Goal: Communication & Community: Participate in discussion

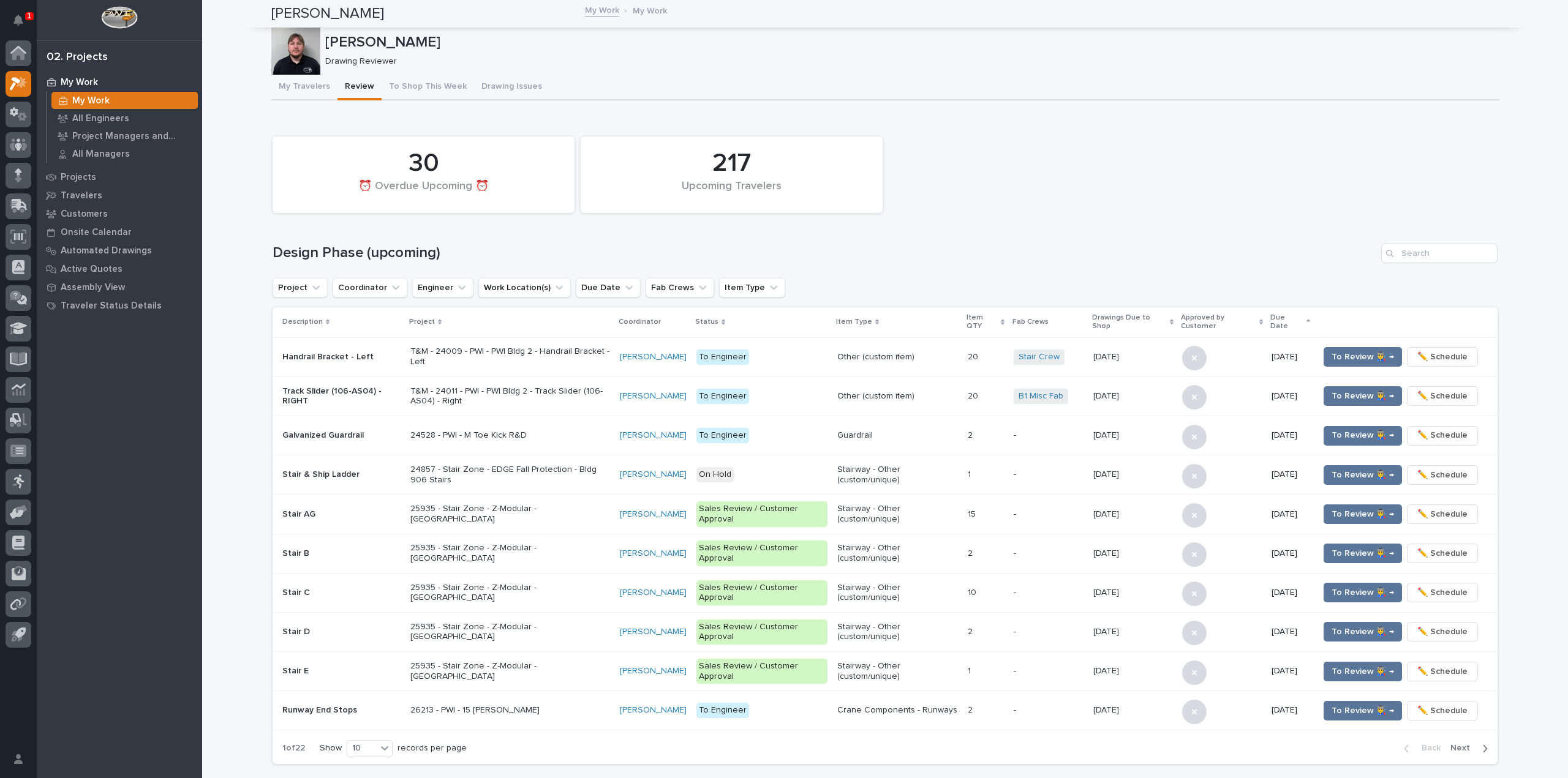
scroll to position [478, 0]
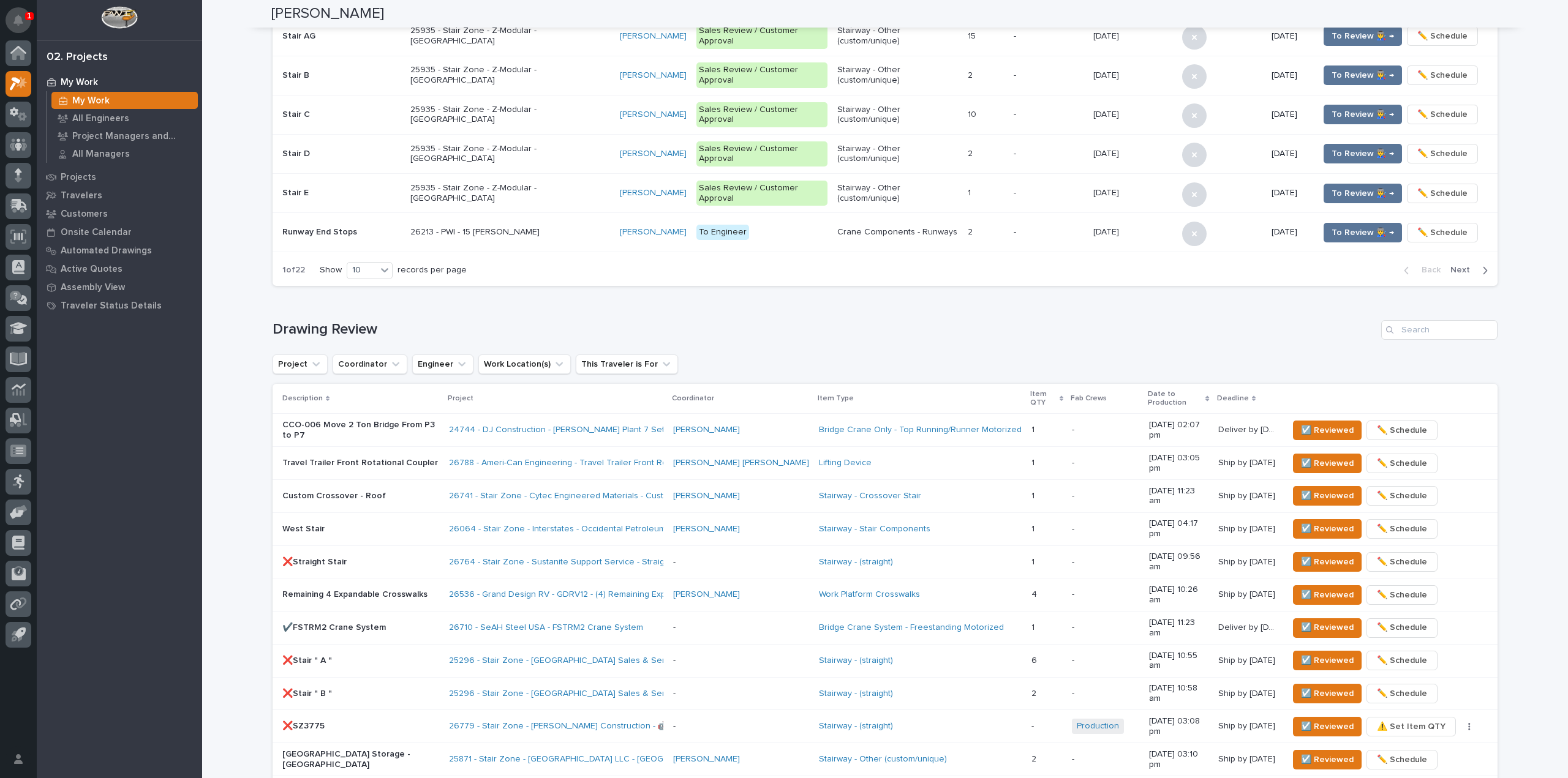
click at [11, 14] on button "Notifications" at bounding box center [18, 20] width 25 height 25
click at [129, 397] on div "My Work My Work All Engineers Project Managers and Engineers All Managers Proje…" at bounding box center [119, 426] width 165 height 706
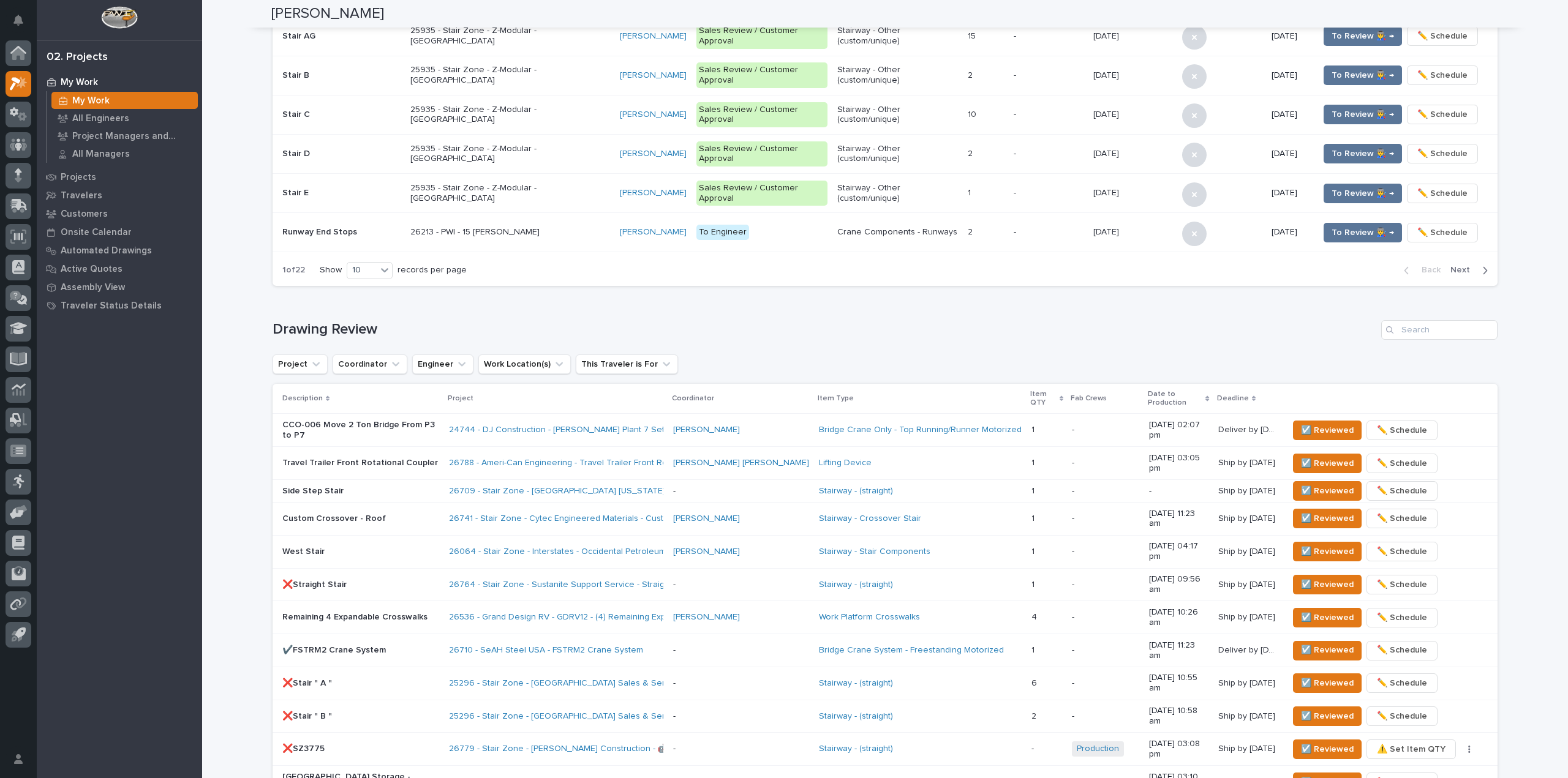
scroll to position [490, 0]
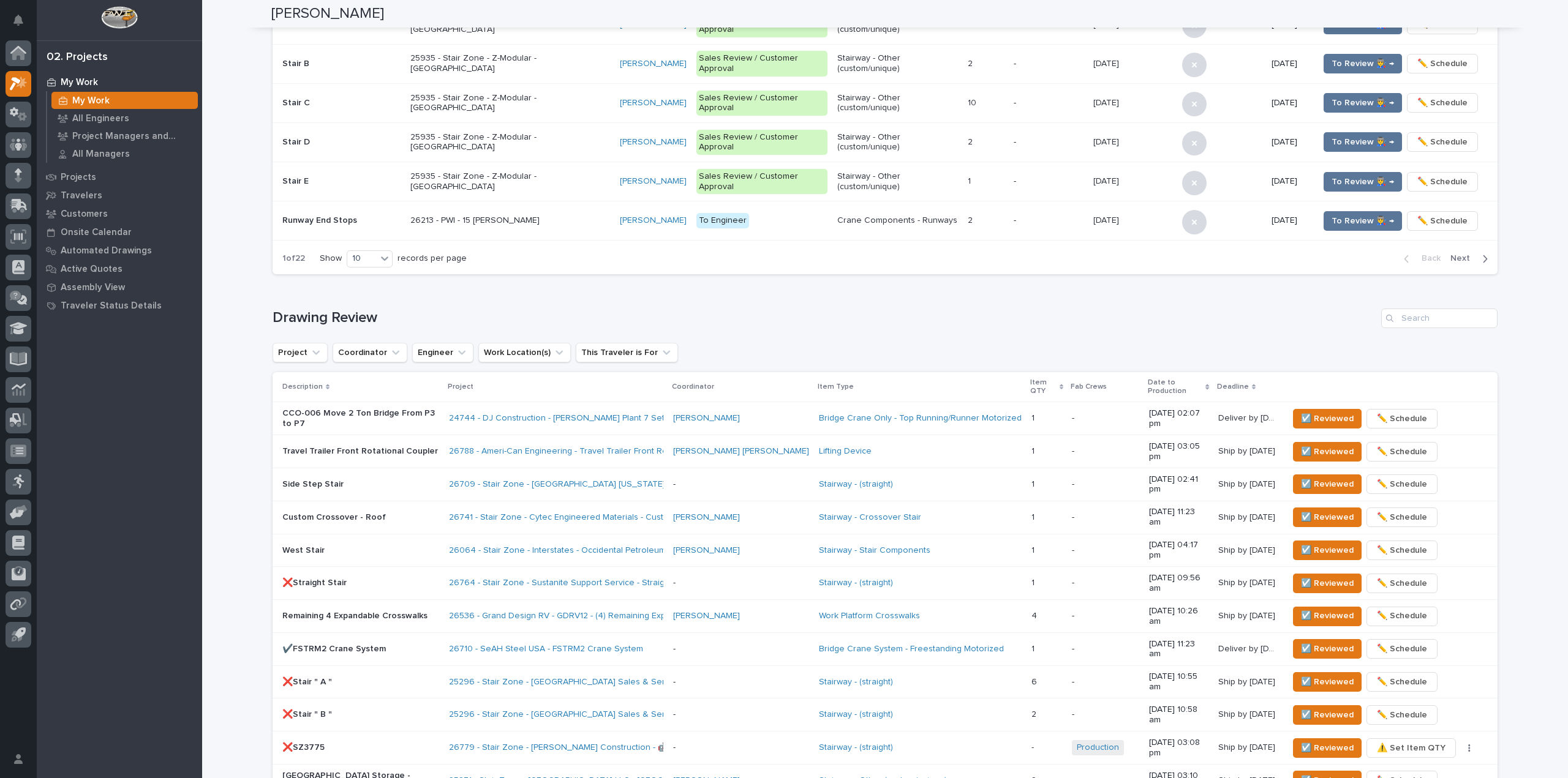
click at [196, 433] on div "My Work My Work All Engineers Project Managers and Engineers All Managers Proje…" at bounding box center [119, 426] width 165 height 706
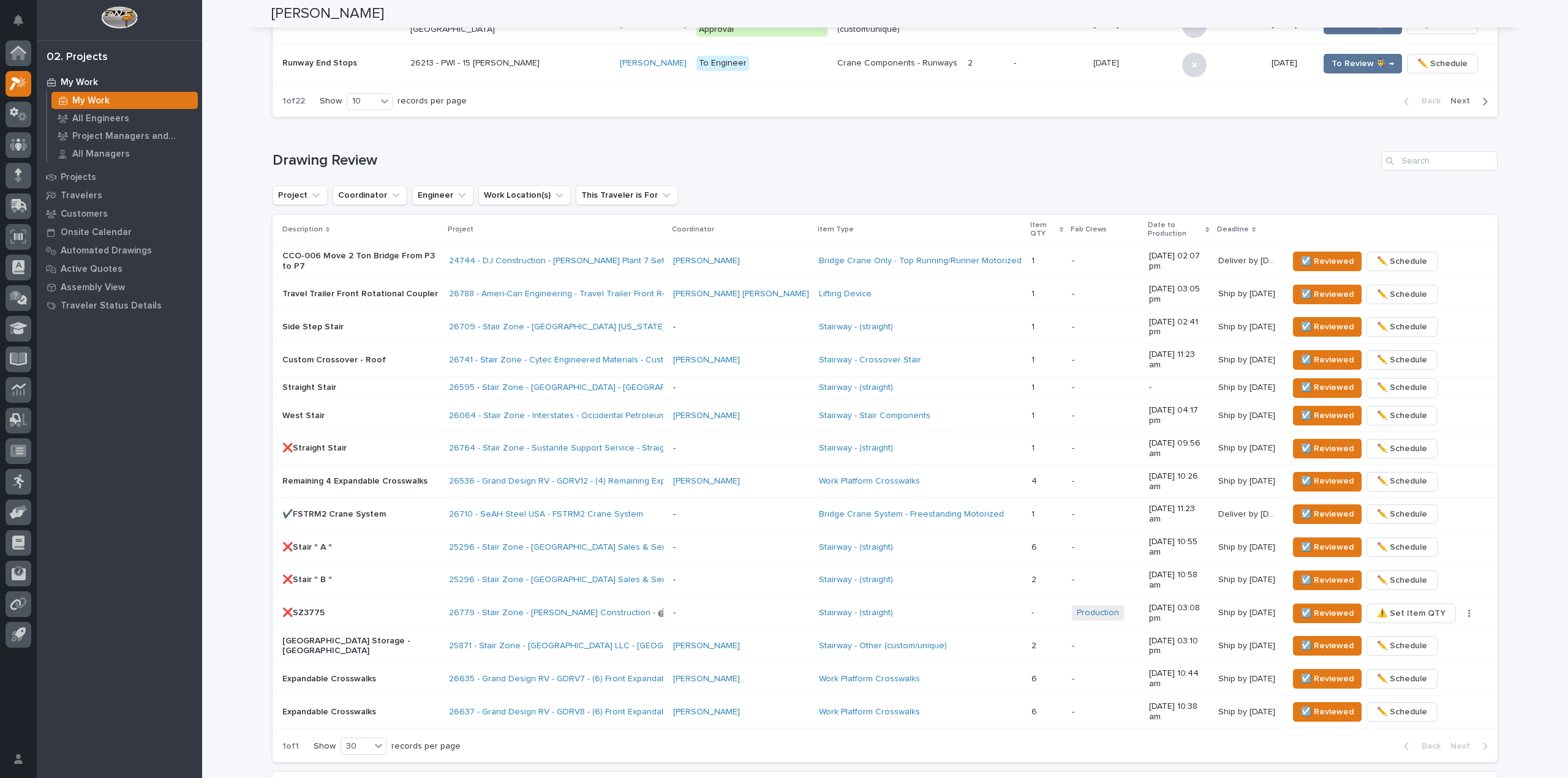
scroll to position [658, 0]
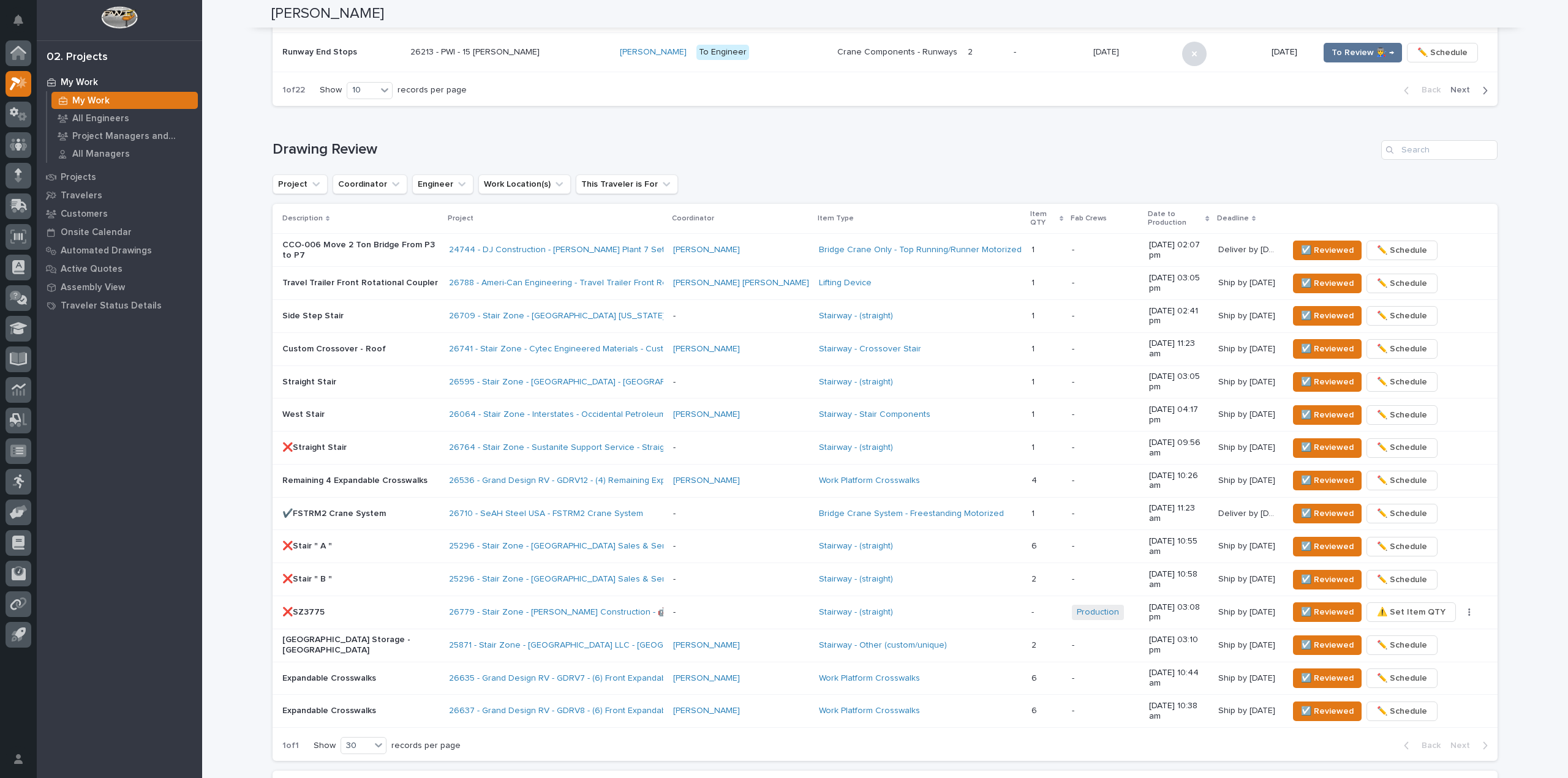
click at [580, 134] on div "Loading... Saving… Drawing Review Project Coordinator Engineer Work Location(s)…" at bounding box center [885, 443] width 1225 height 656
click at [194, 477] on div "My Work My Work All Engineers Project Managers and Engineers All Managers Proje…" at bounding box center [119, 426] width 165 height 706
click at [428, 344] on p "Custom Crossover - Roof" at bounding box center [361, 349] width 157 height 11
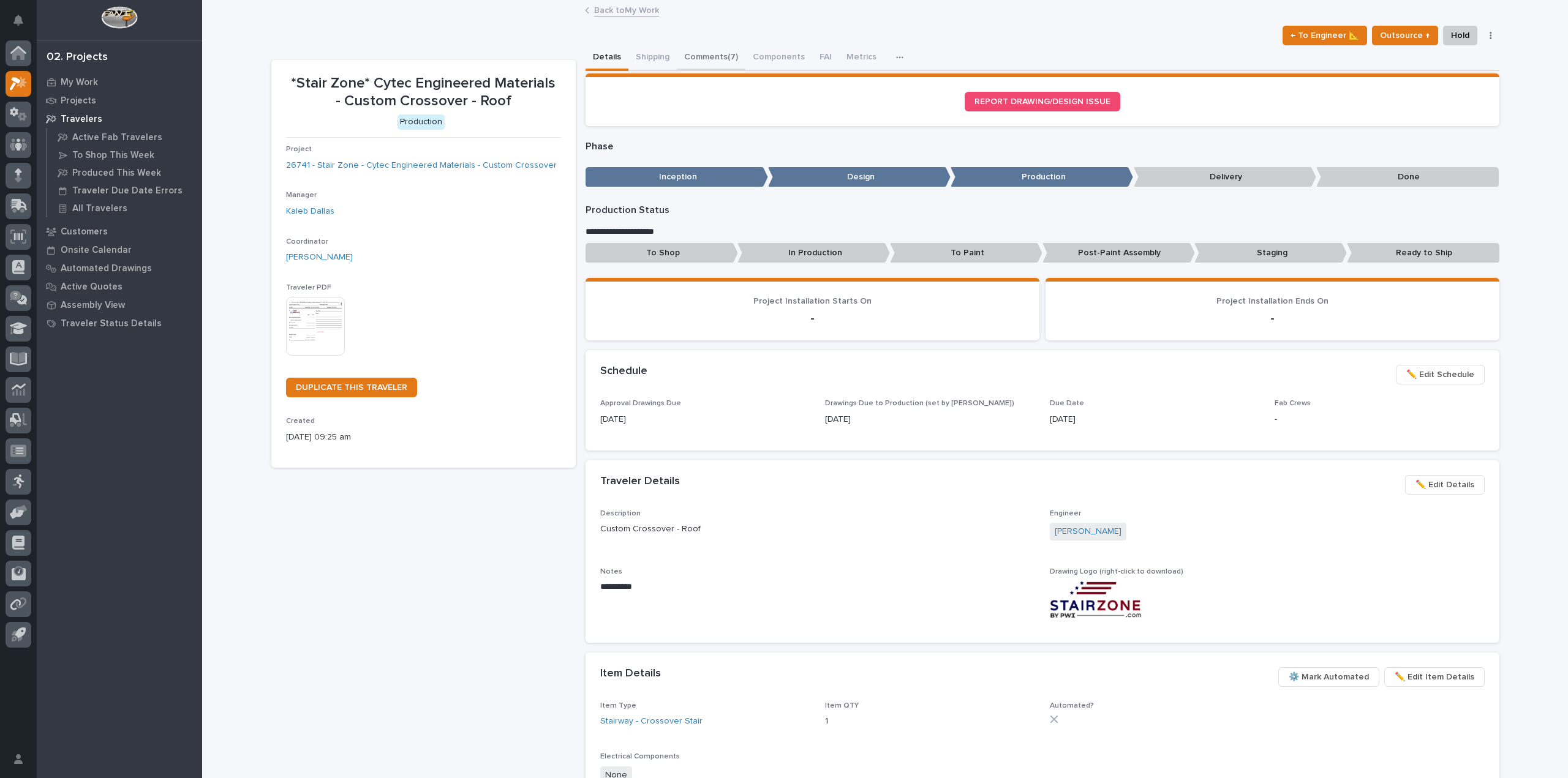
click at [706, 55] on button "Comments (7)" at bounding box center [711, 58] width 69 height 25
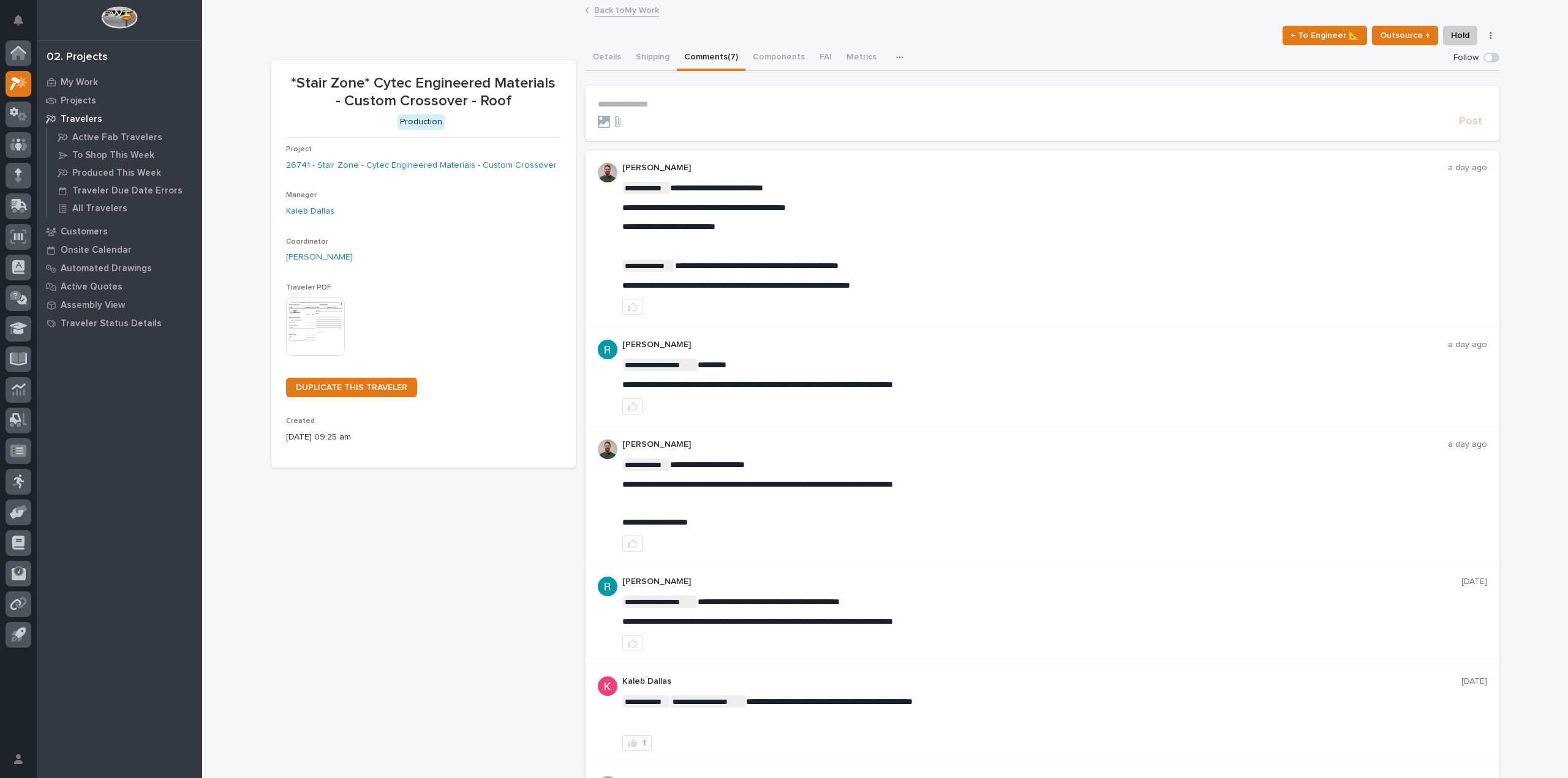
click at [647, 106] on p "**********" at bounding box center [1042, 105] width 889 height 11
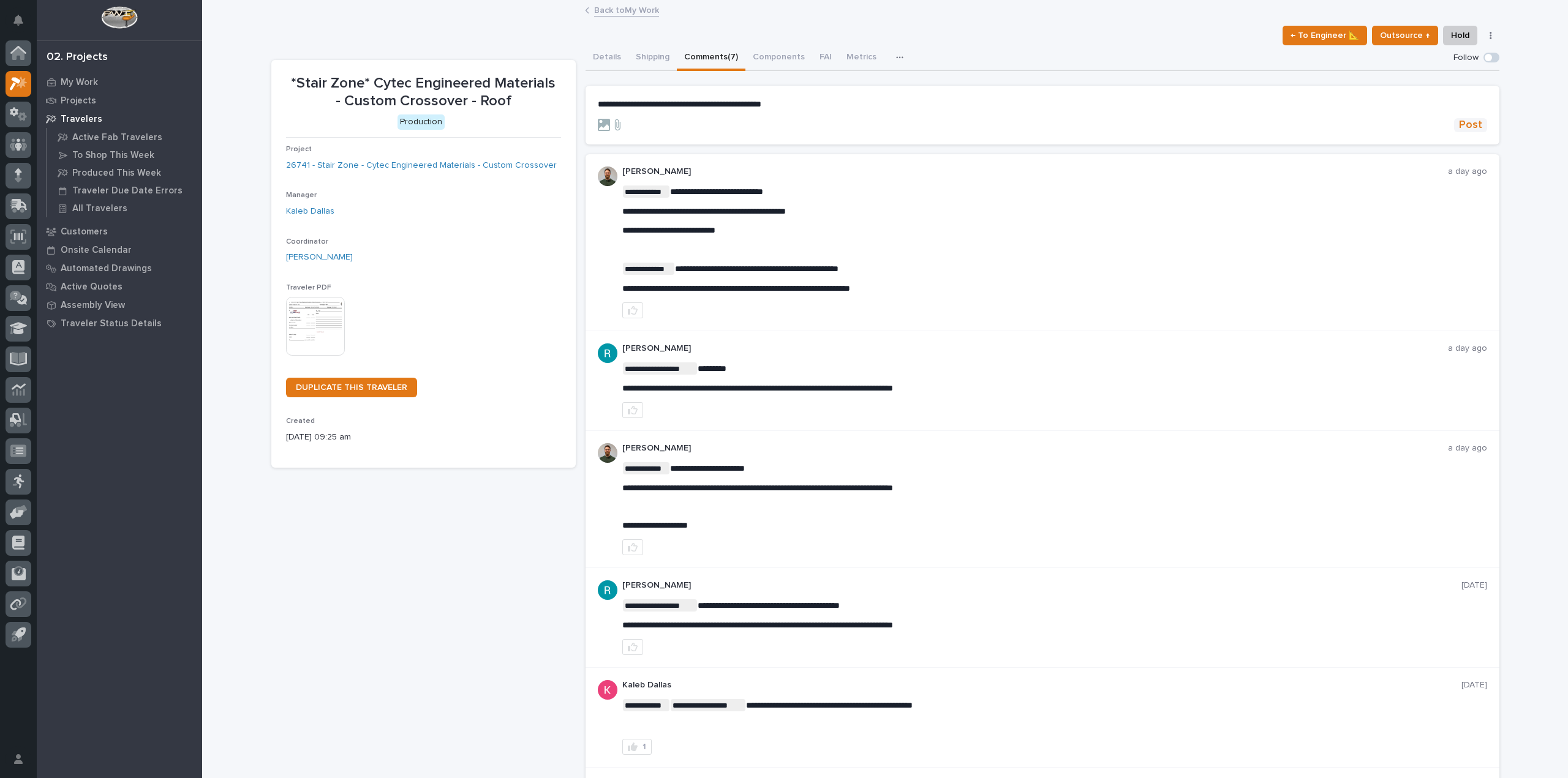
click at [1471, 122] on span "Post" at bounding box center [1471, 125] width 23 height 14
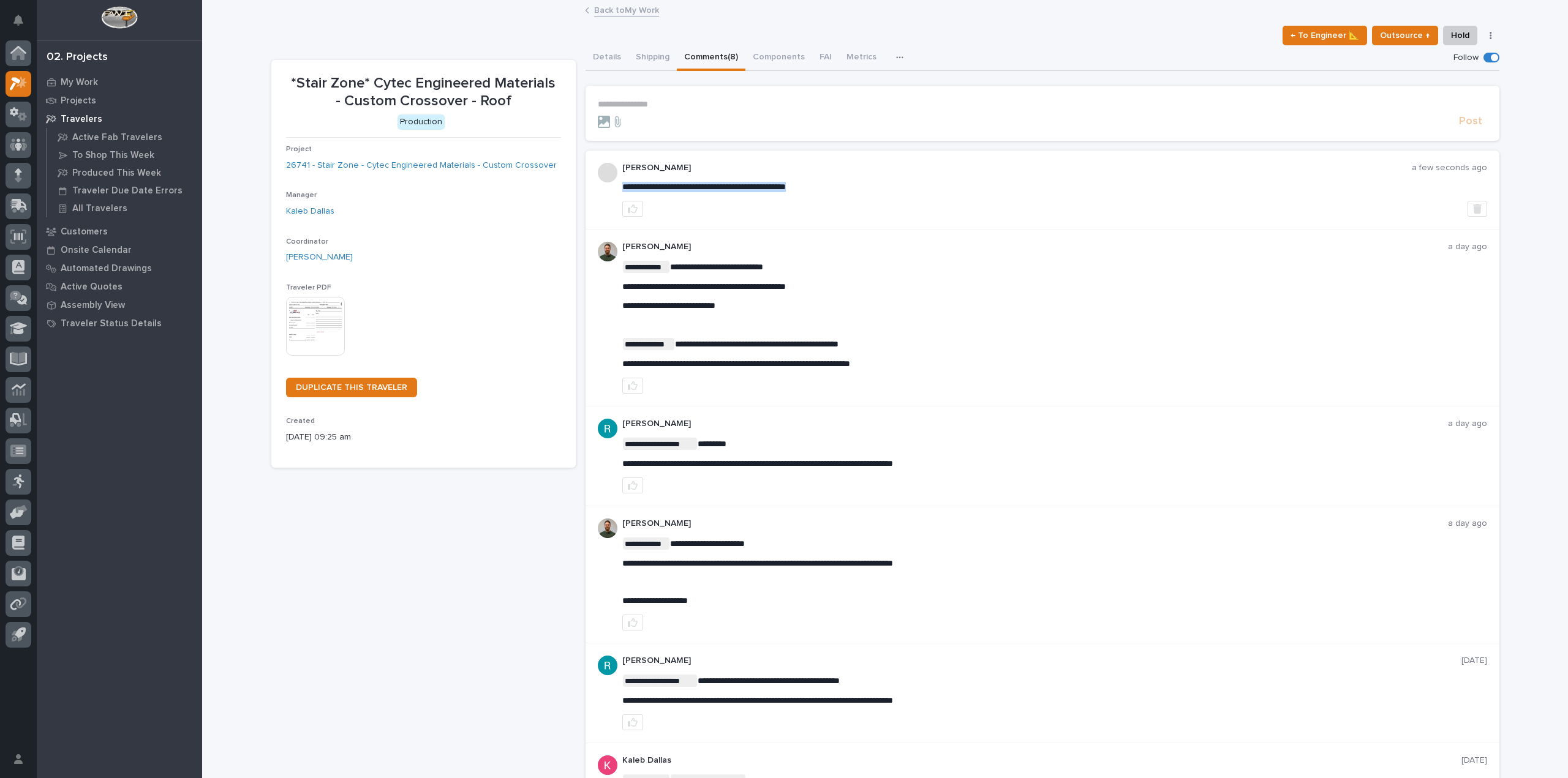
drag, startPoint x: 801, startPoint y: 184, endPoint x: 818, endPoint y: 184, distance: 17.0
click at [654, 98] on section "**********" at bounding box center [1043, 113] width 914 height 55
click at [648, 101] on p "**********" at bounding box center [1042, 105] width 889 height 11
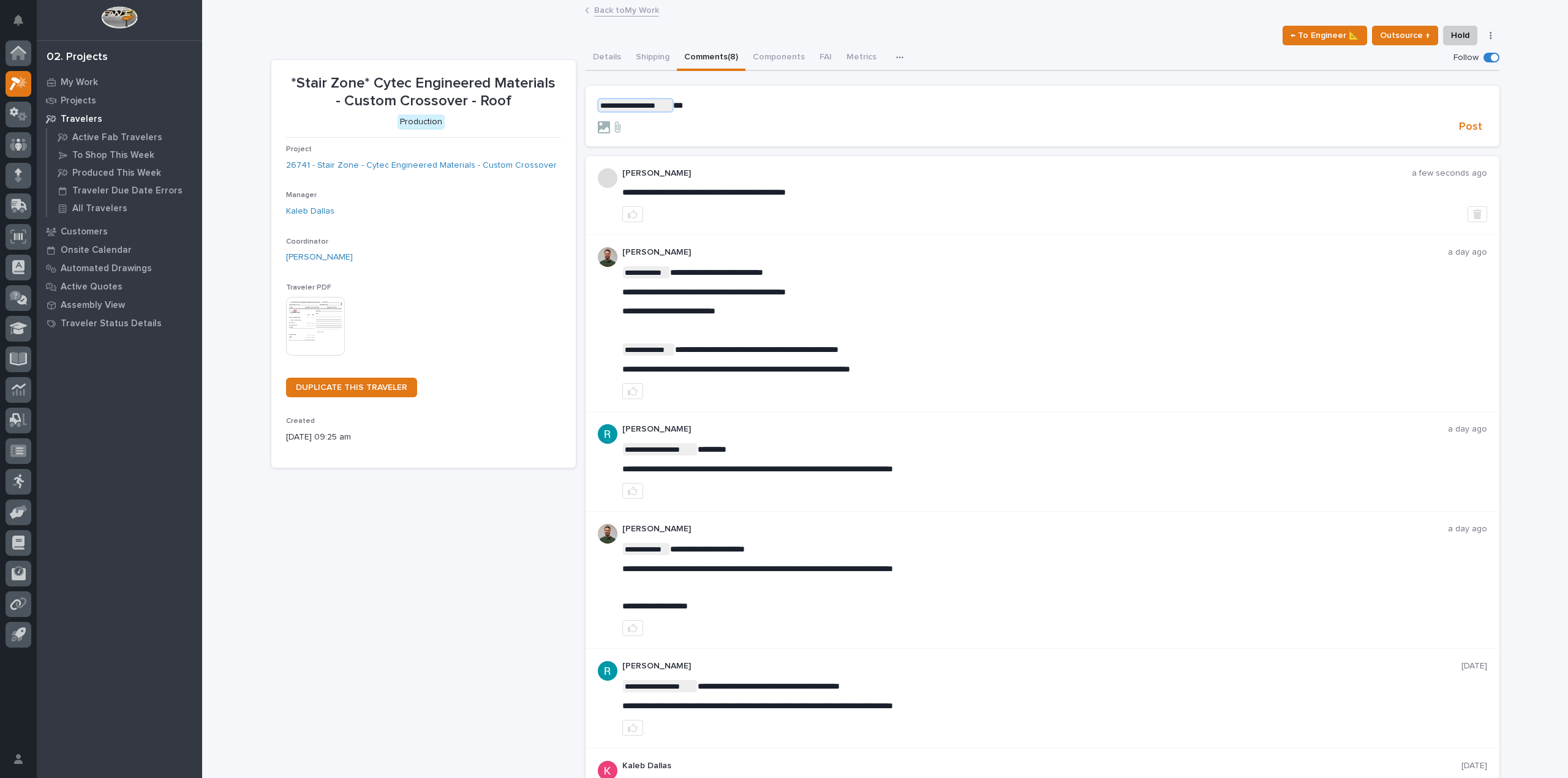
click at [648, 101] on span "**********" at bounding box center [636, 106] width 74 height 13
drag, startPoint x: 801, startPoint y: 191, endPoint x: 619, endPoint y: 192, distance: 182.0
click at [622, 192] on span "**********" at bounding box center [703, 191] width 163 height 8
copy span "**********"
click at [739, 97] on section "**********" at bounding box center [1043, 116] width 914 height 61
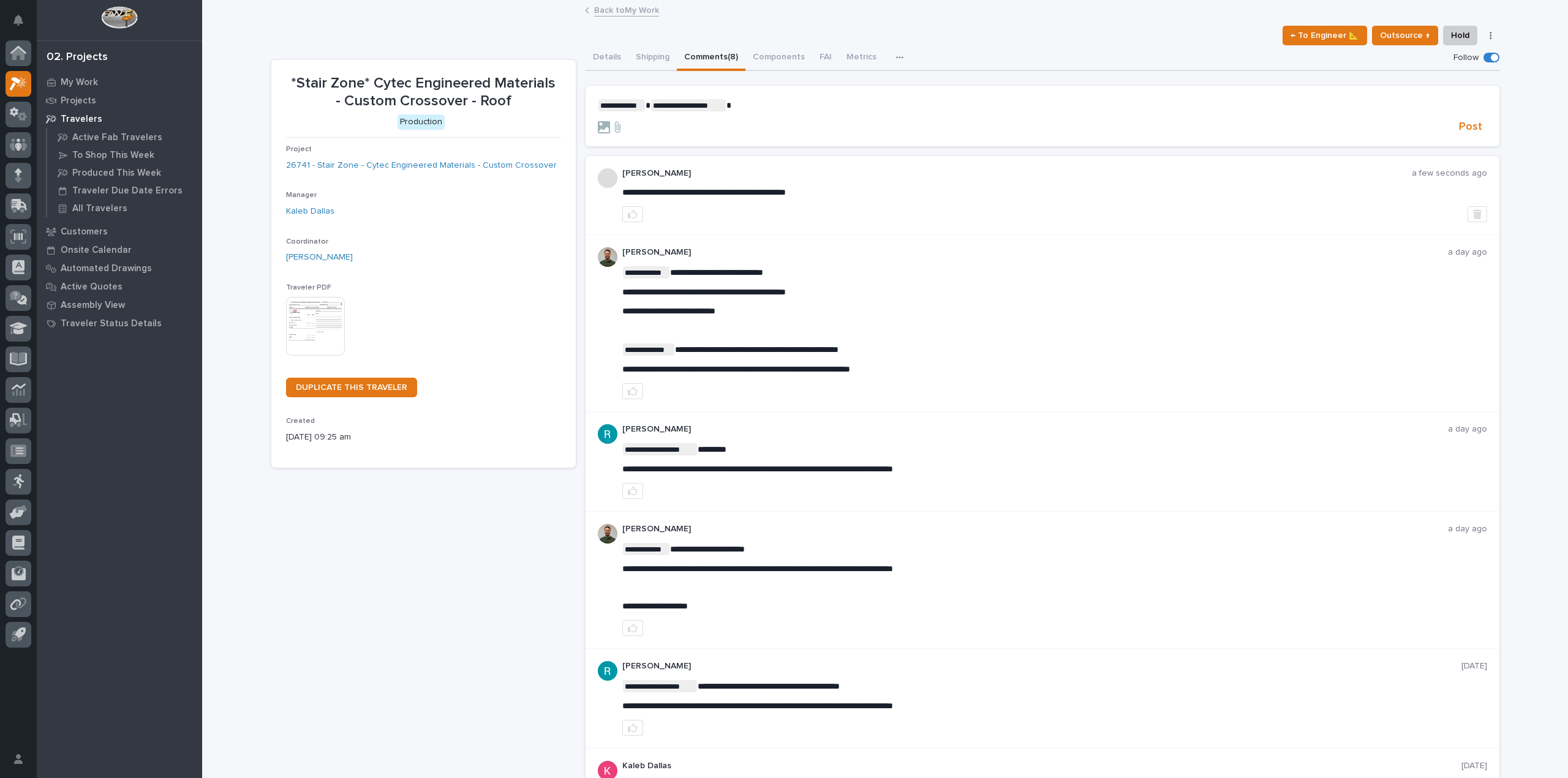
click at [730, 107] on p "**********" at bounding box center [1042, 106] width 889 height 13
click at [1463, 131] on span "Post" at bounding box center [1471, 127] width 23 height 14
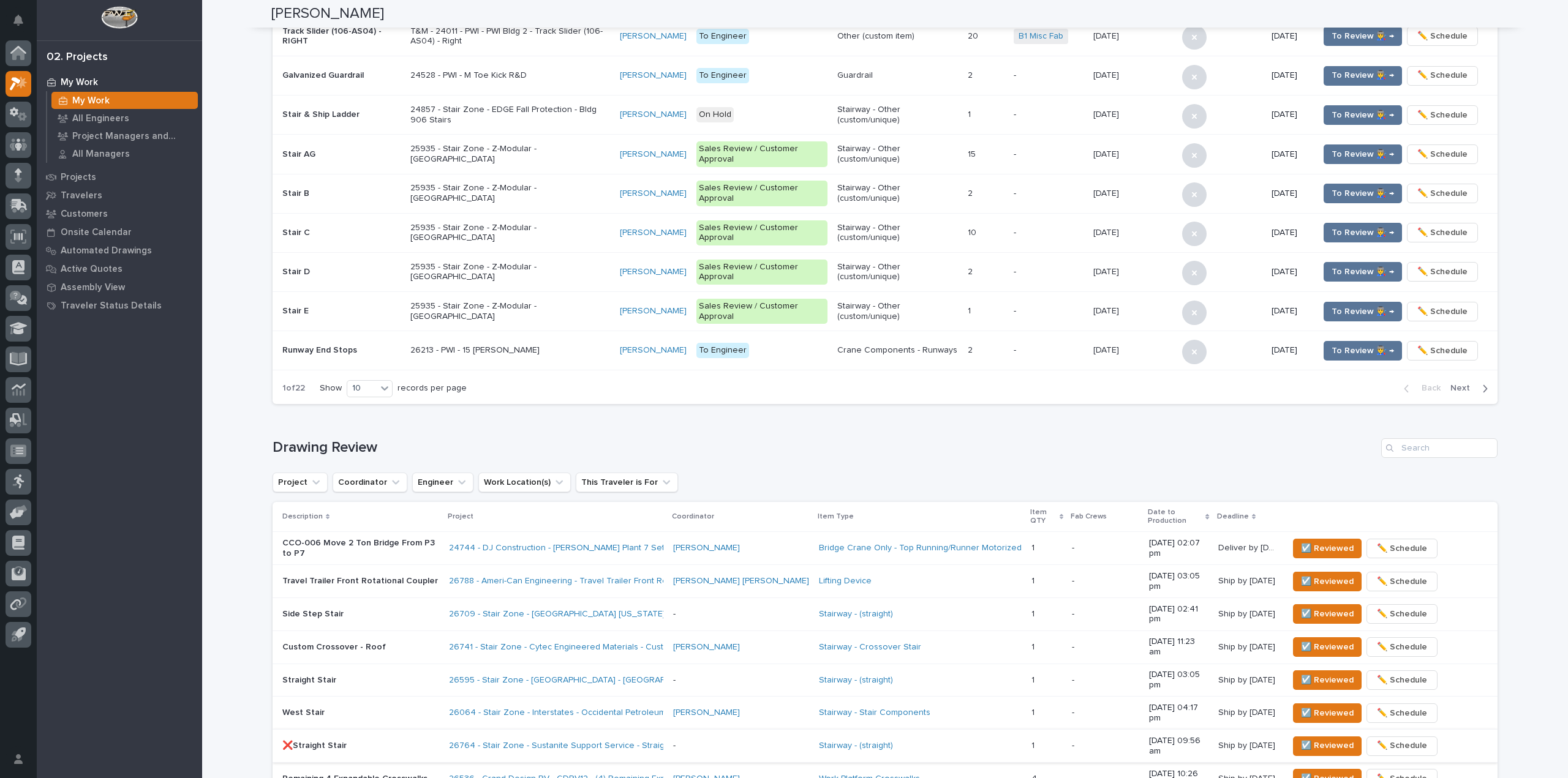
scroll to position [551, 0]
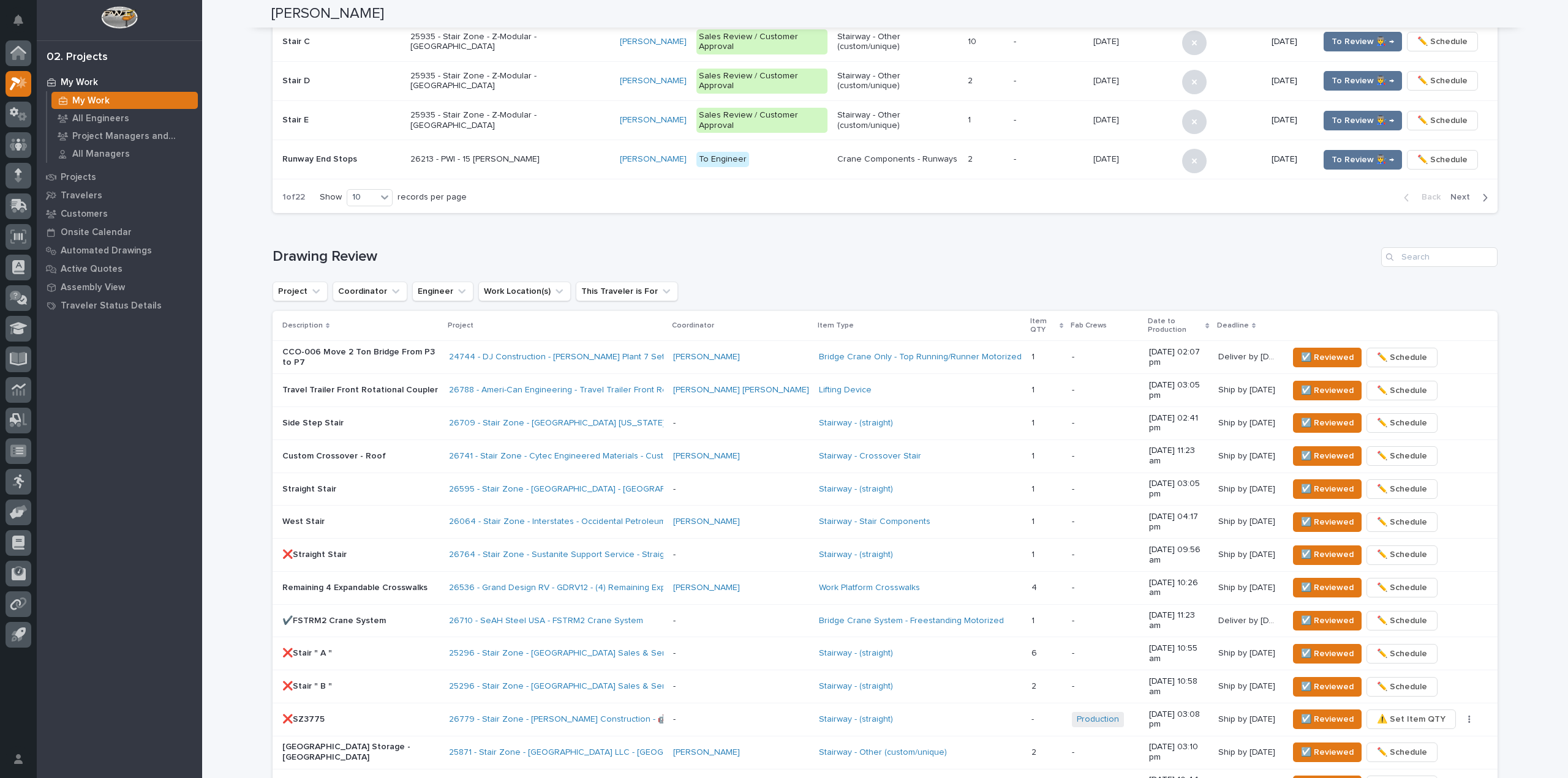
click at [232, 320] on div "**********" at bounding box center [885, 235] width 1366 height 1570
click at [367, 416] on div "Side Step Stair" at bounding box center [361, 422] width 157 height 13
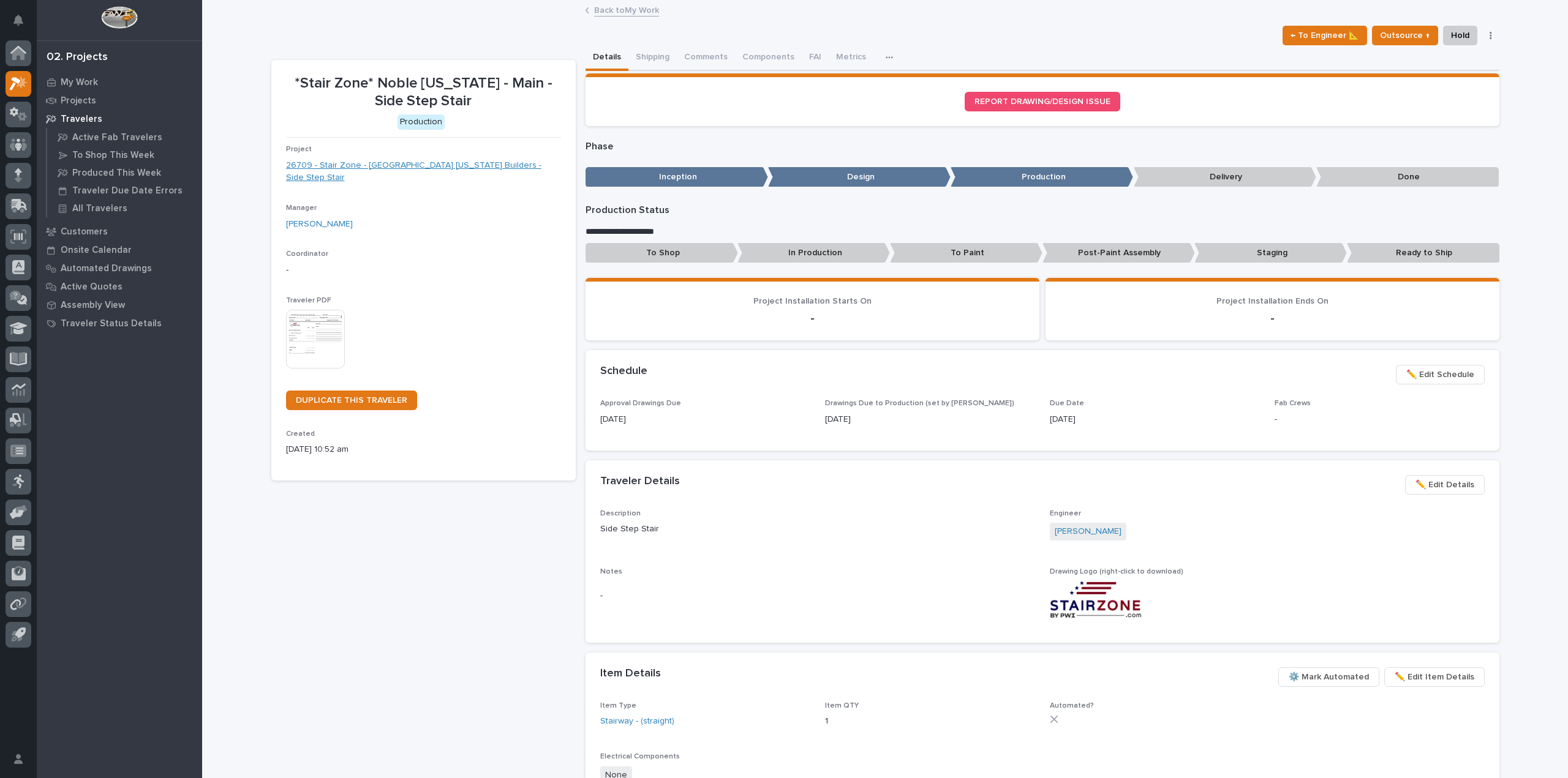
click at [473, 168] on link "26709 - Stair Zone - [GEOGRAPHIC_DATA] [US_STATE] Builders - Side Step Stair" at bounding box center [423, 171] width 275 height 25
click at [878, 51] on button "button" at bounding box center [892, 57] width 27 height 24
click at [878, 52] on button "button" at bounding box center [892, 57] width 27 height 24
click at [1489, 35] on icon "button" at bounding box center [1490, 35] width 2 height 7
click at [526, 399] on div "DUPLICATE THIS TRAVELER" at bounding box center [423, 405] width 275 height 30
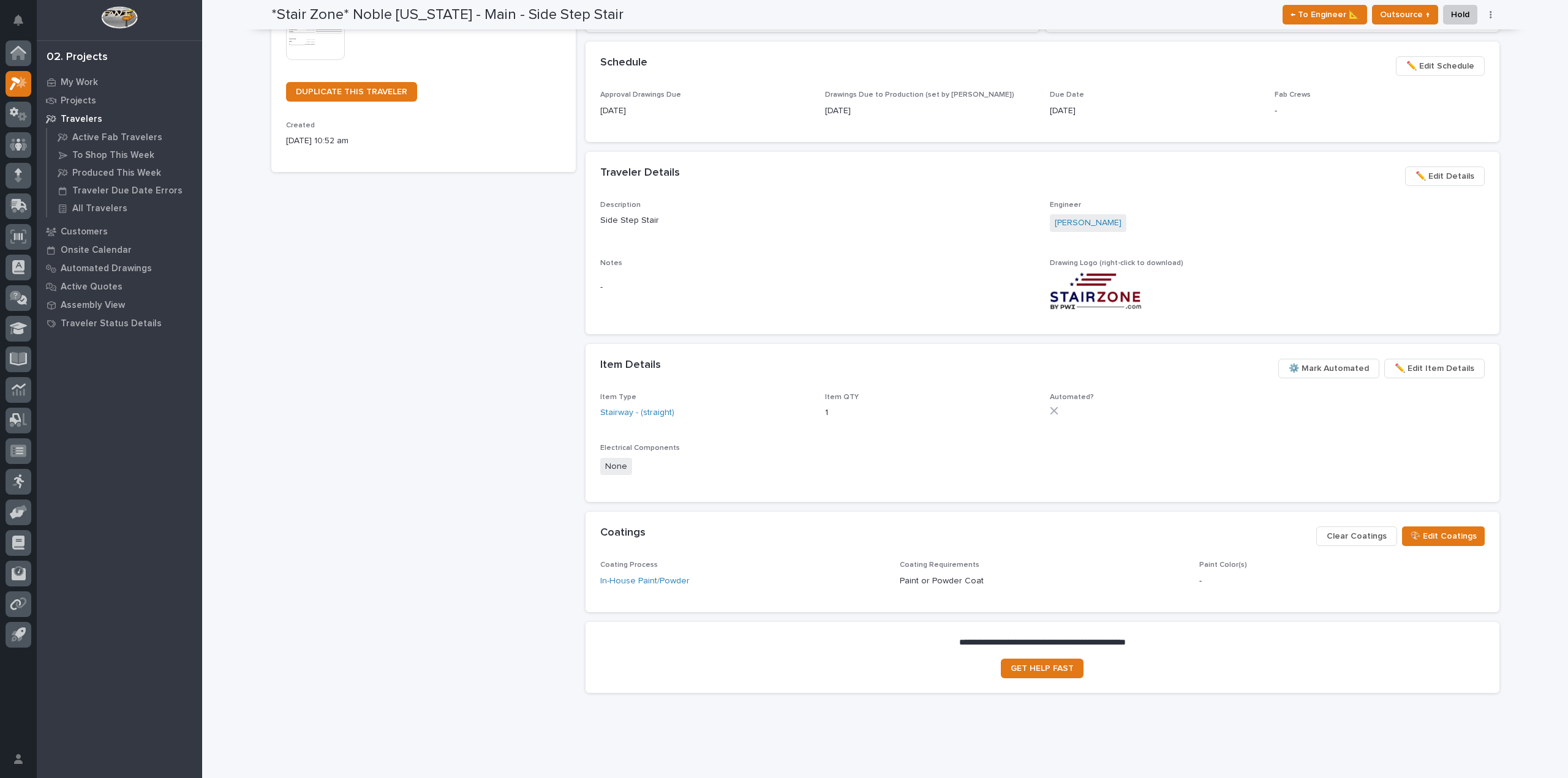
scroll to position [329, 0]
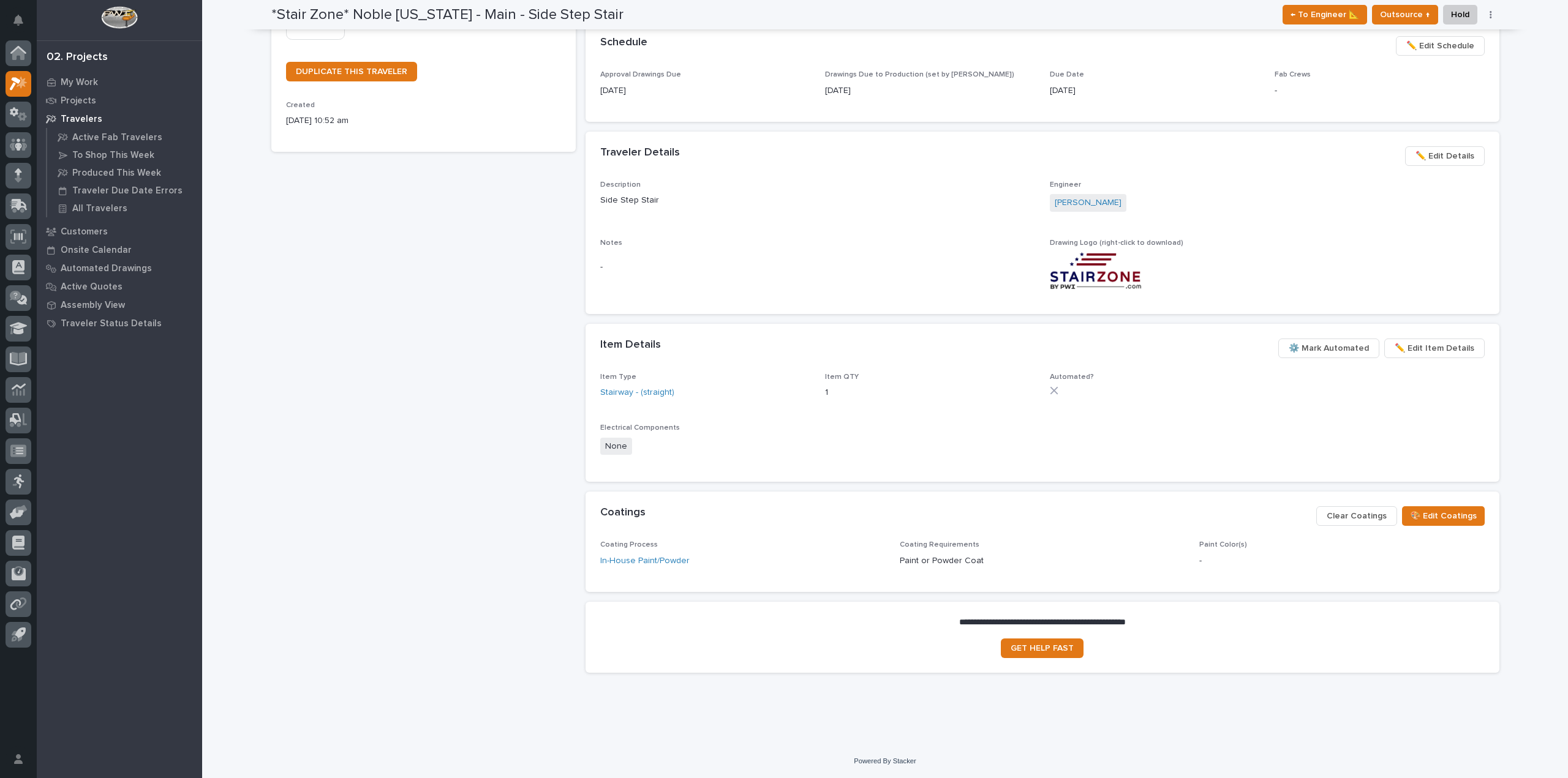
click at [1053, 389] on icon at bounding box center [1053, 390] width 8 height 8
click at [1357, 353] on span "⚙️ Mark Automated" at bounding box center [1328, 348] width 80 height 14
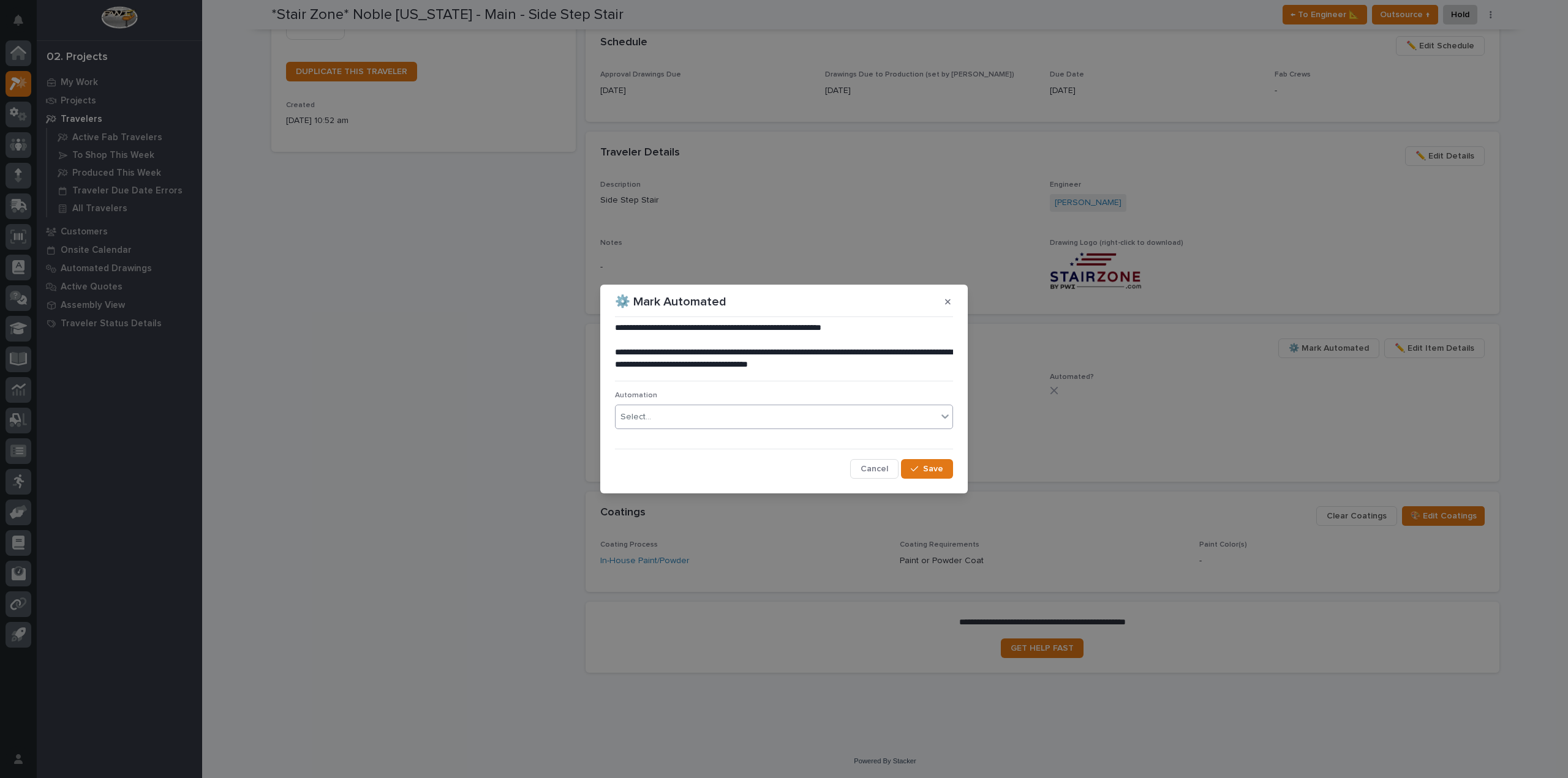
click at [936, 418] on div "Select..." at bounding box center [776, 417] width 321 height 20
type input "********"
click at [747, 412] on div "Select..." at bounding box center [776, 417] width 321 height 20
type input "*********"
click at [947, 306] on icon "button" at bounding box center [948, 301] width 5 height 8
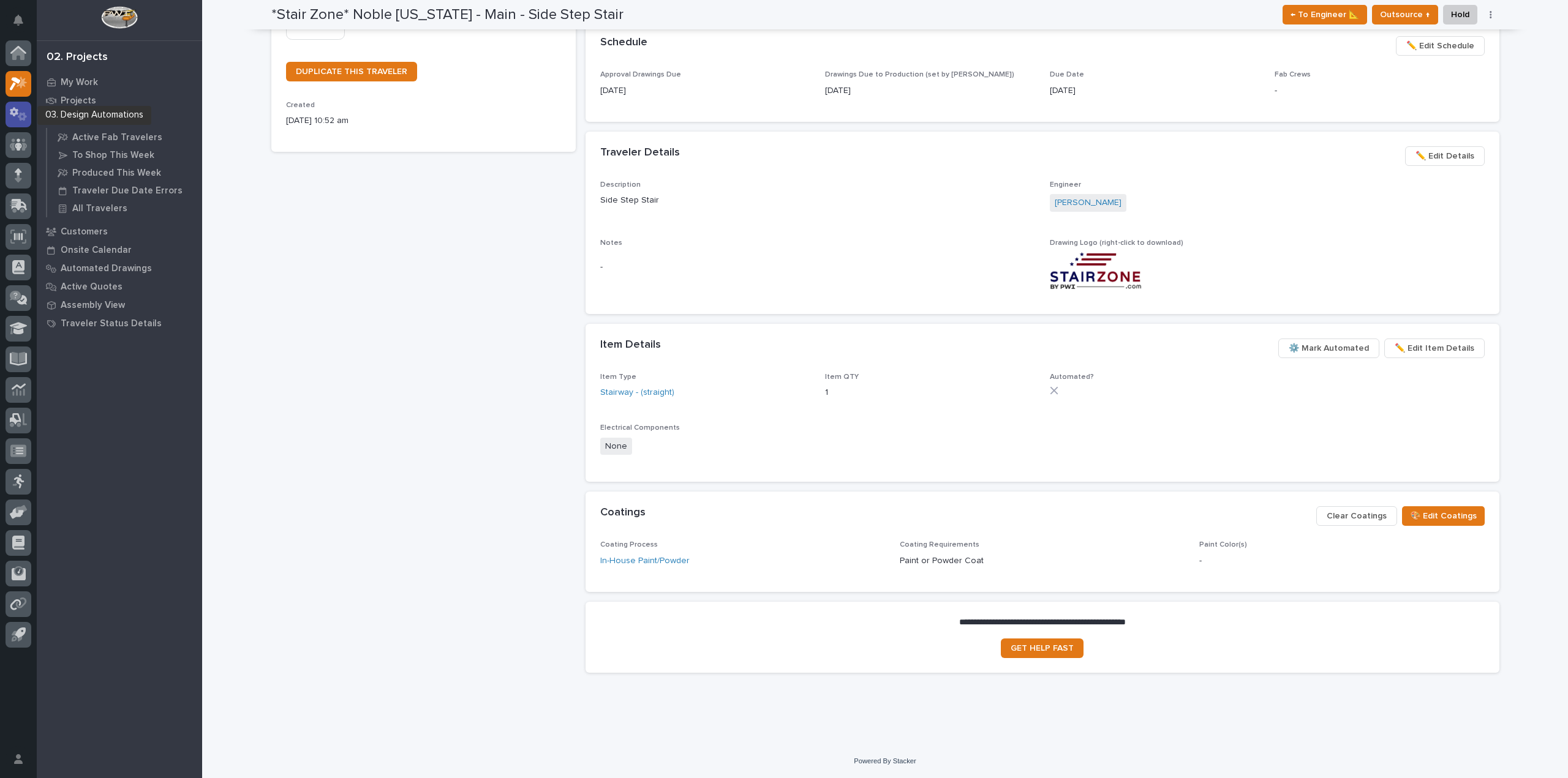
click at [24, 109] on icon at bounding box center [19, 115] width 18 height 14
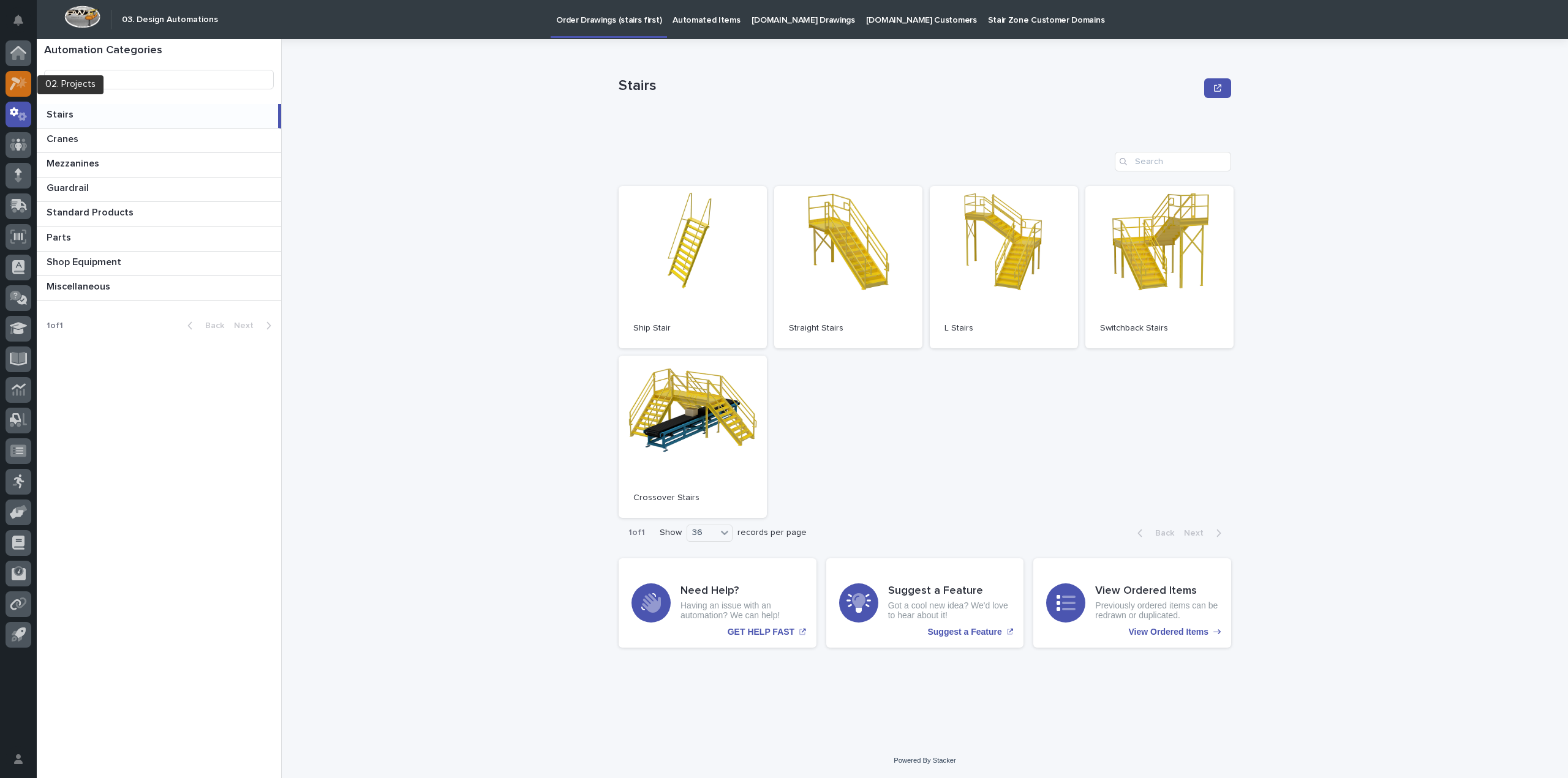
click at [18, 85] on icon at bounding box center [22, 82] width 11 height 13
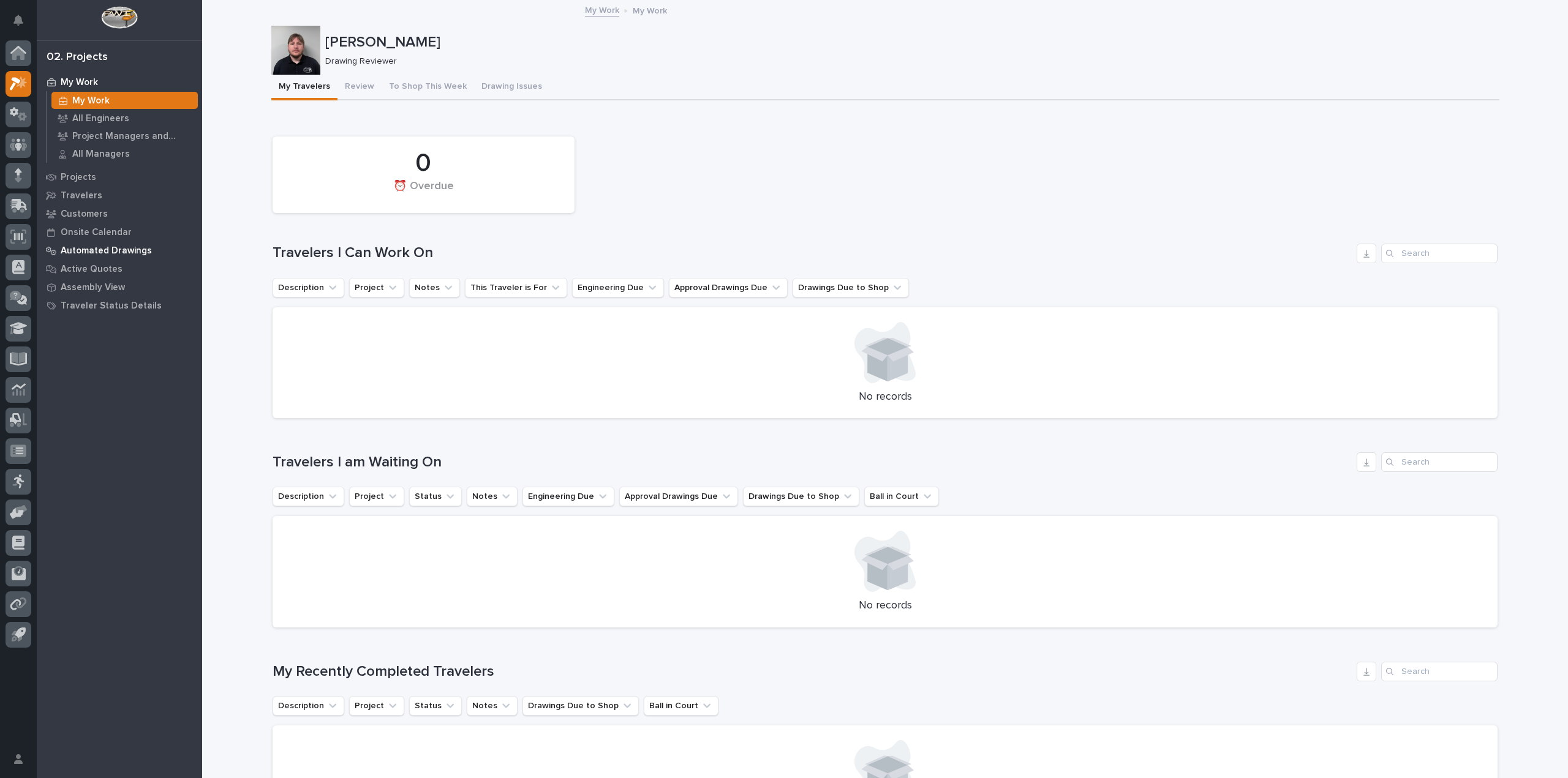
click at [110, 252] on p "Automated Drawings" at bounding box center [106, 251] width 91 height 11
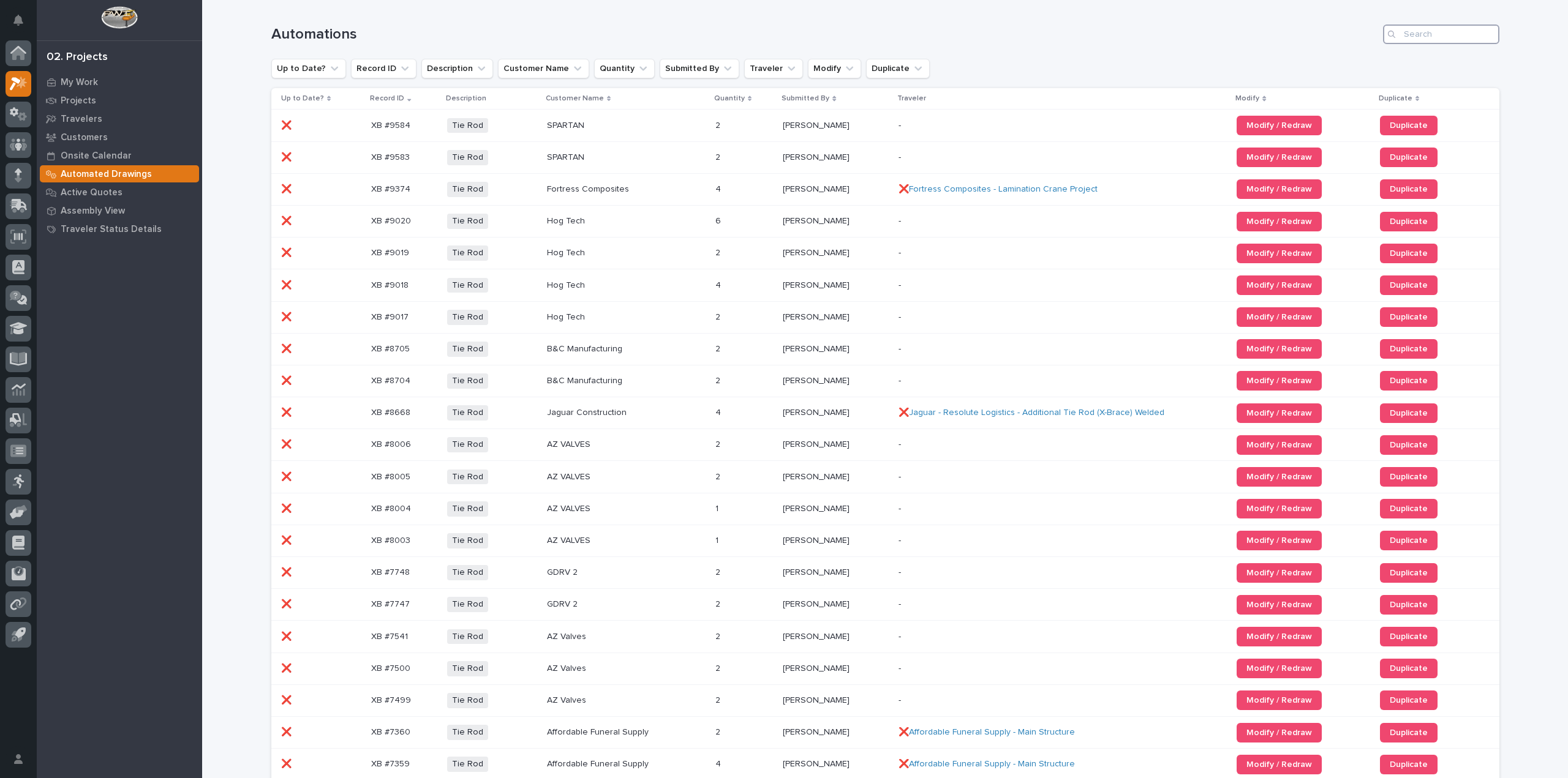
click at [1432, 32] on input "Search" at bounding box center [1441, 34] width 116 height 20
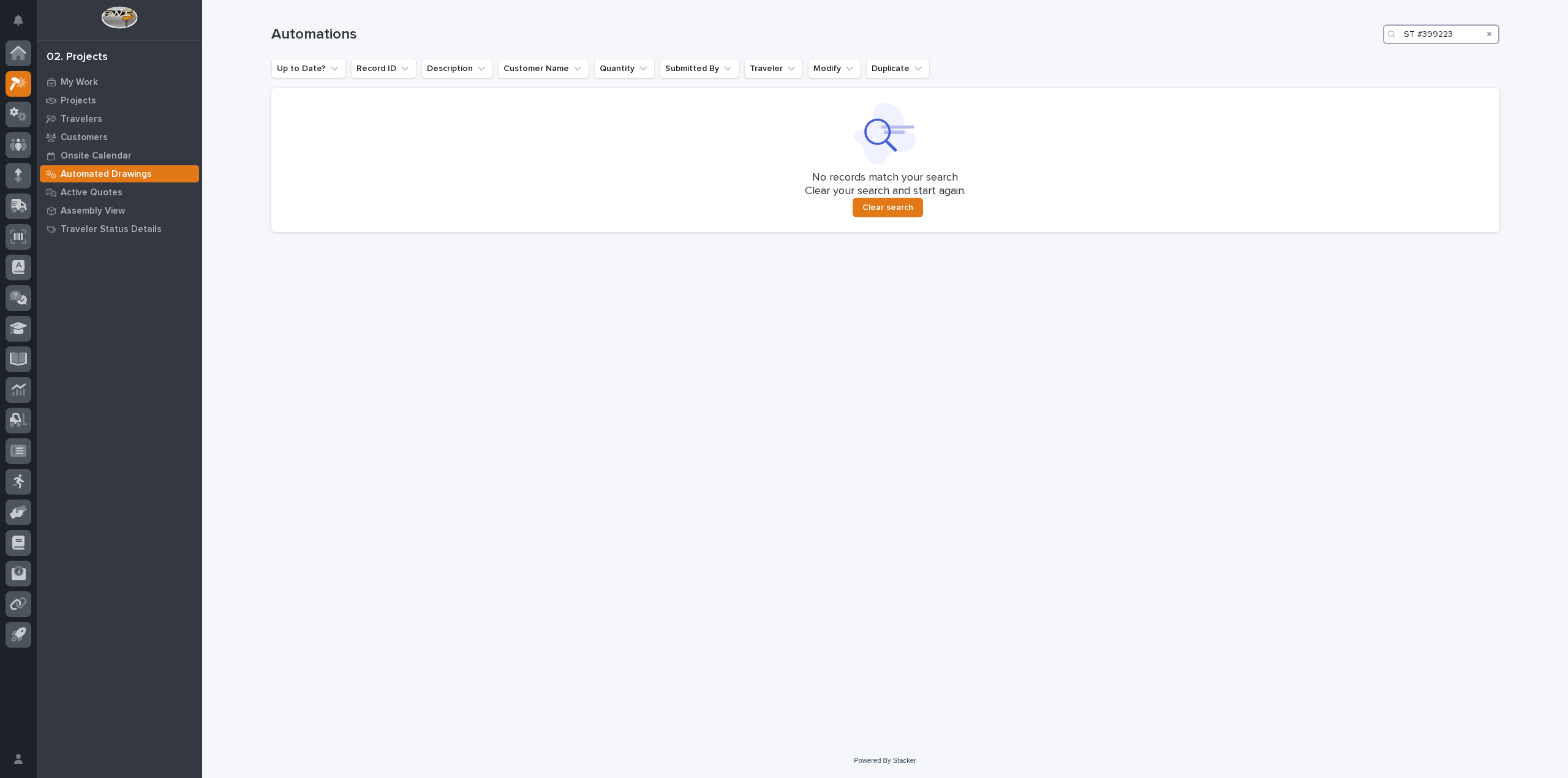
click at [1443, 37] on input "ST #399223" at bounding box center [1441, 34] width 116 height 20
click at [1461, 36] on input "ST #39923" at bounding box center [1441, 34] width 116 height 20
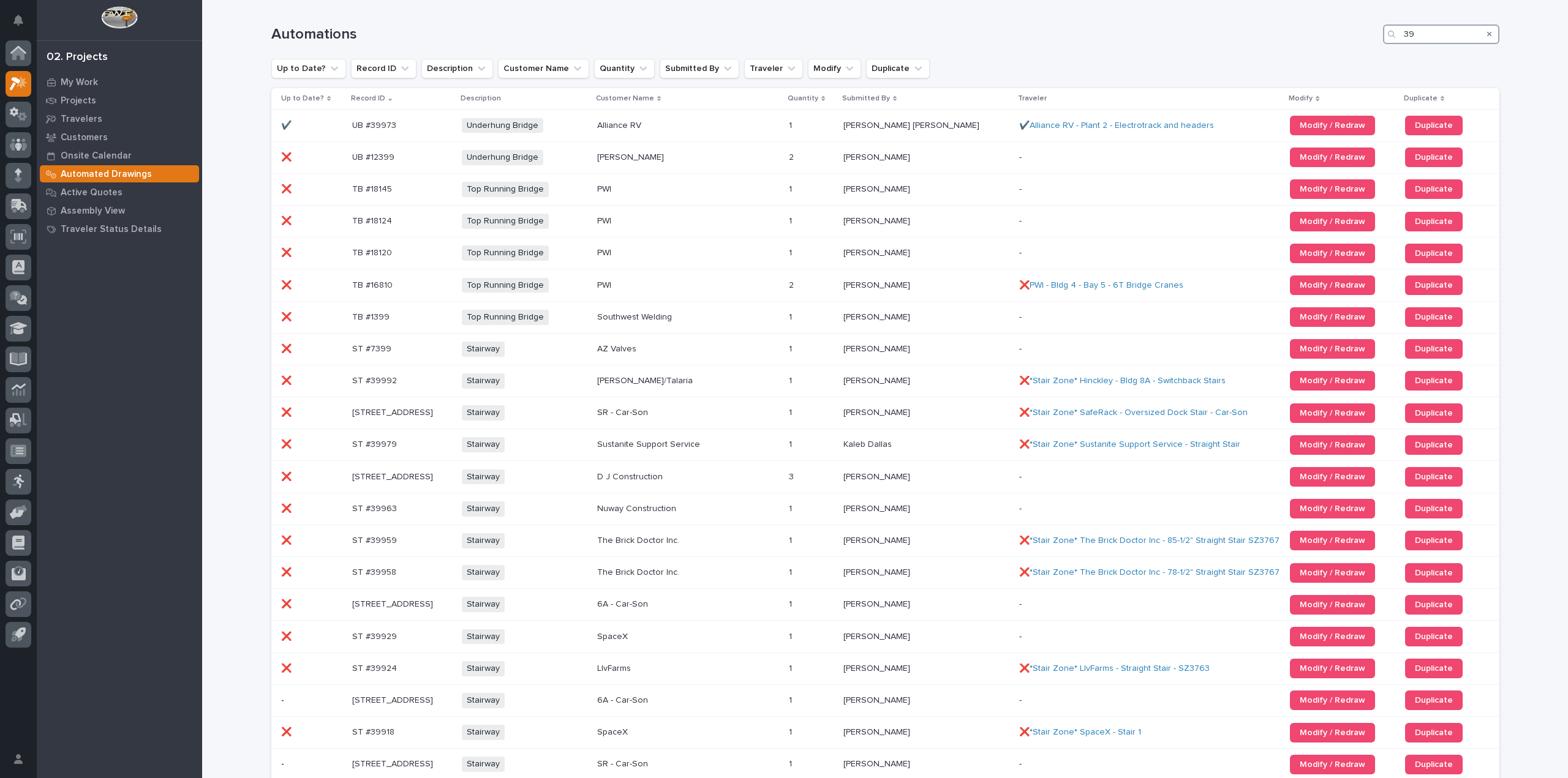
type input "3"
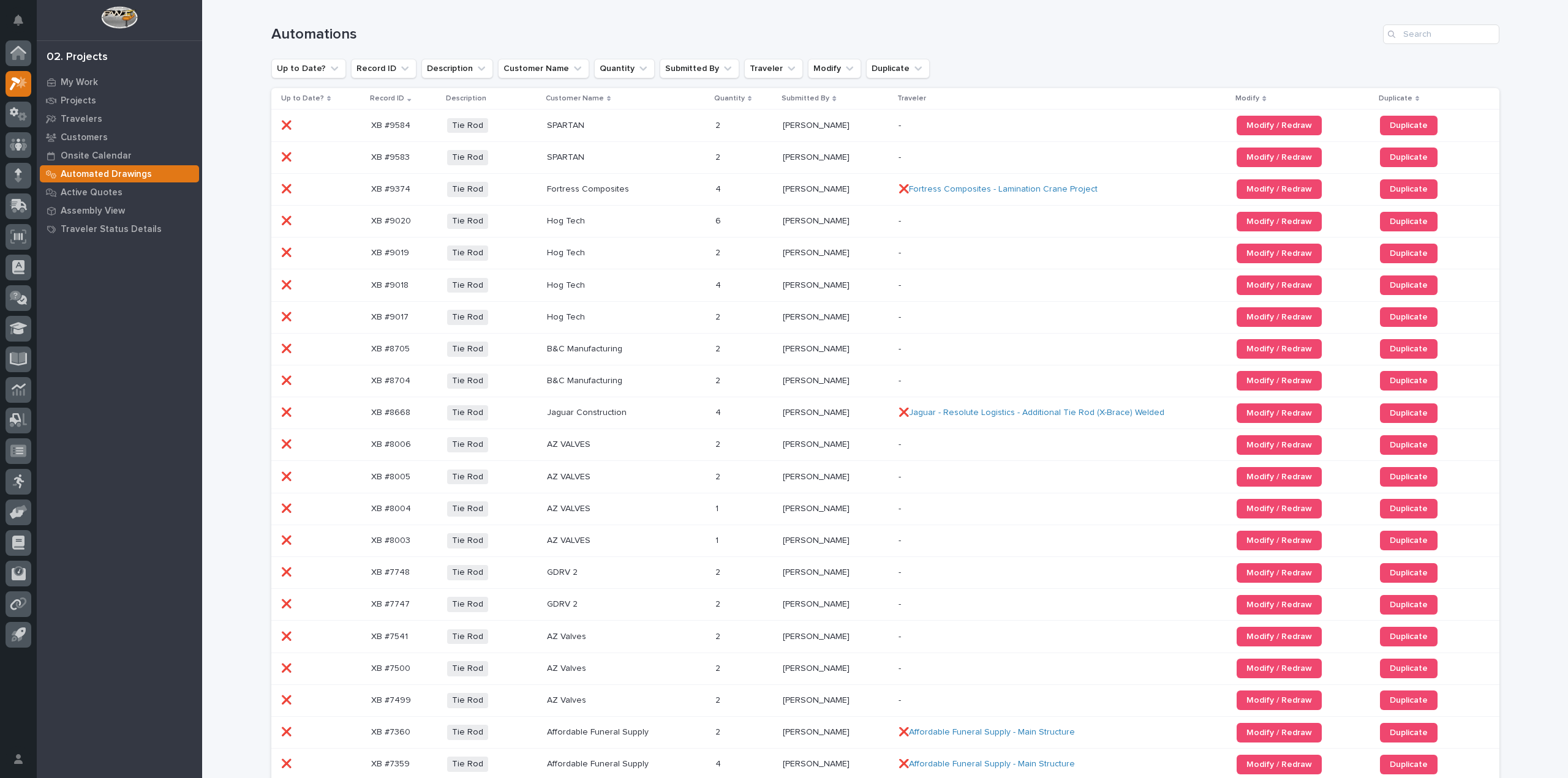
click at [392, 99] on p "Record ID" at bounding box center [387, 98] width 34 height 14
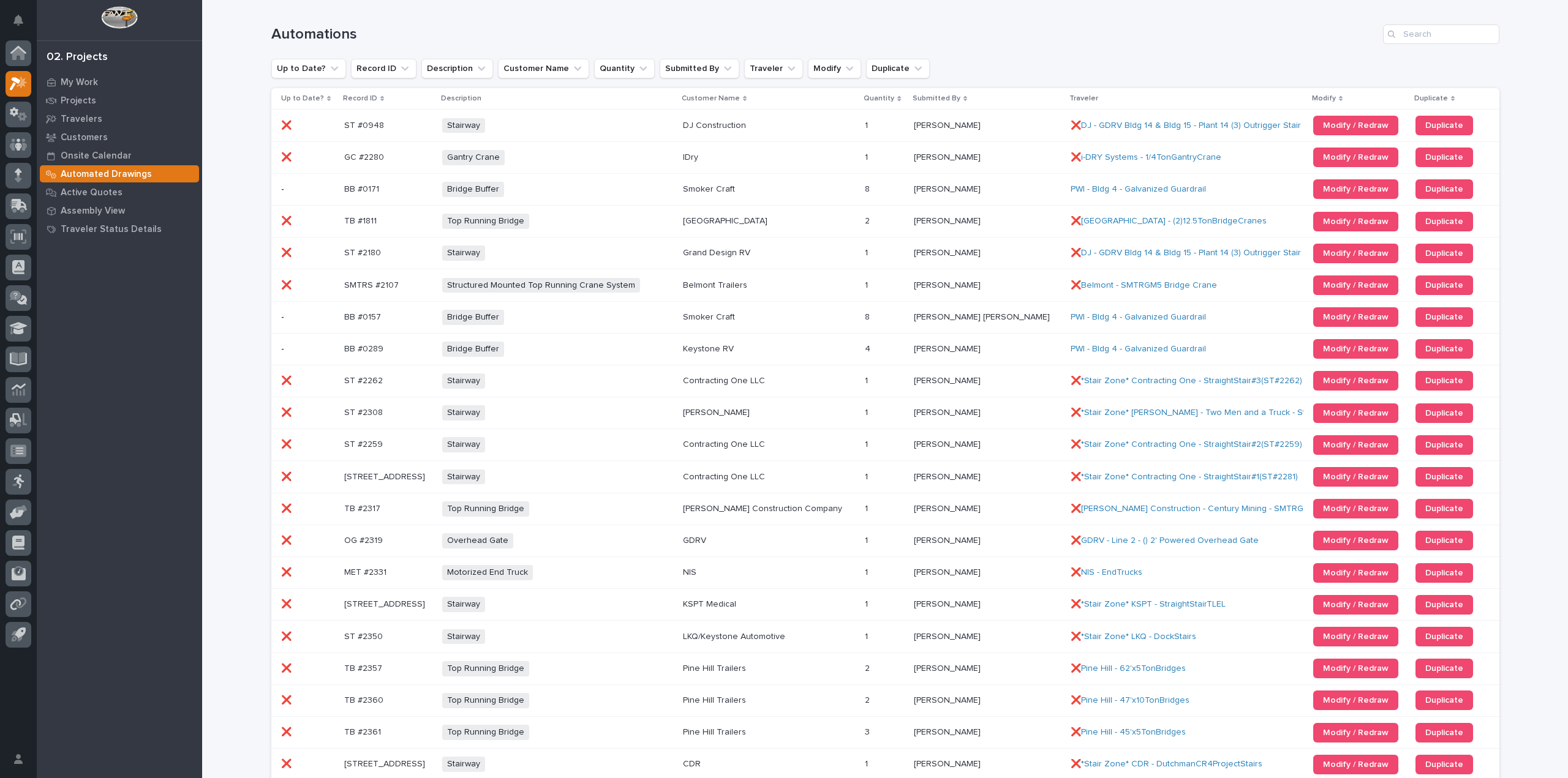
click at [382, 97] on div "Record ID" at bounding box center [388, 98] width 90 height 14
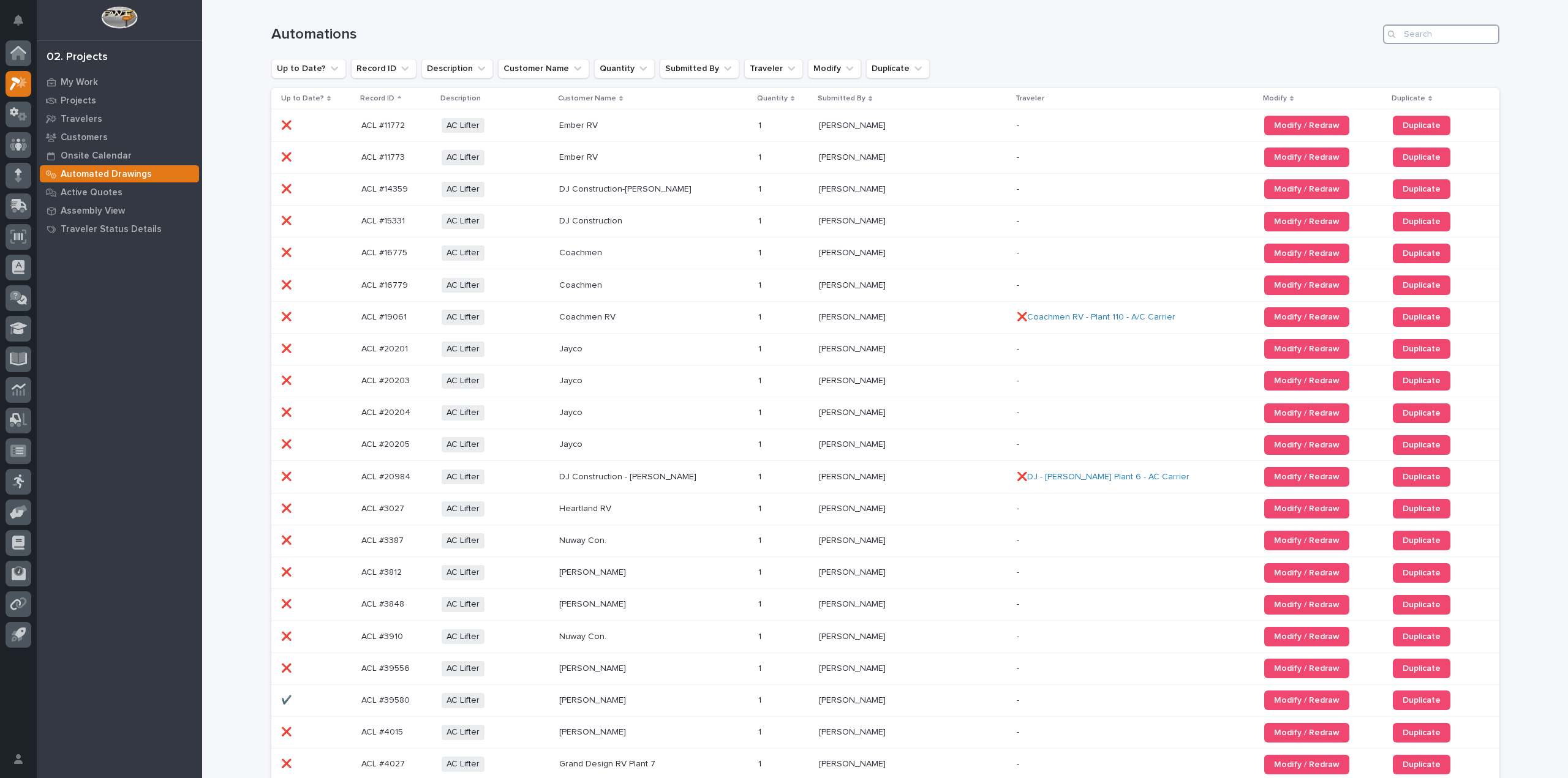
click at [1399, 35] on input "Search" at bounding box center [1441, 34] width 116 height 20
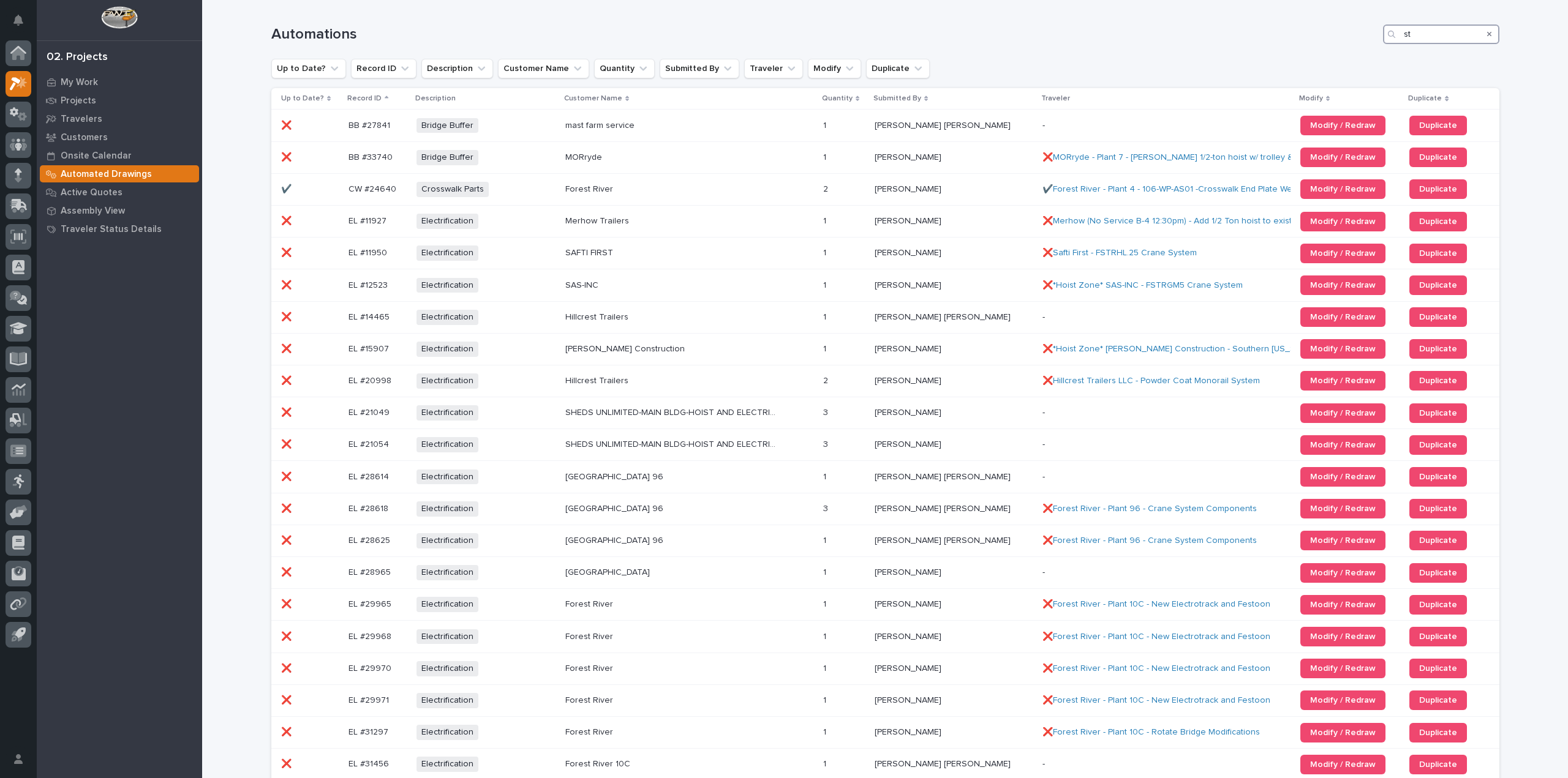
type input "s"
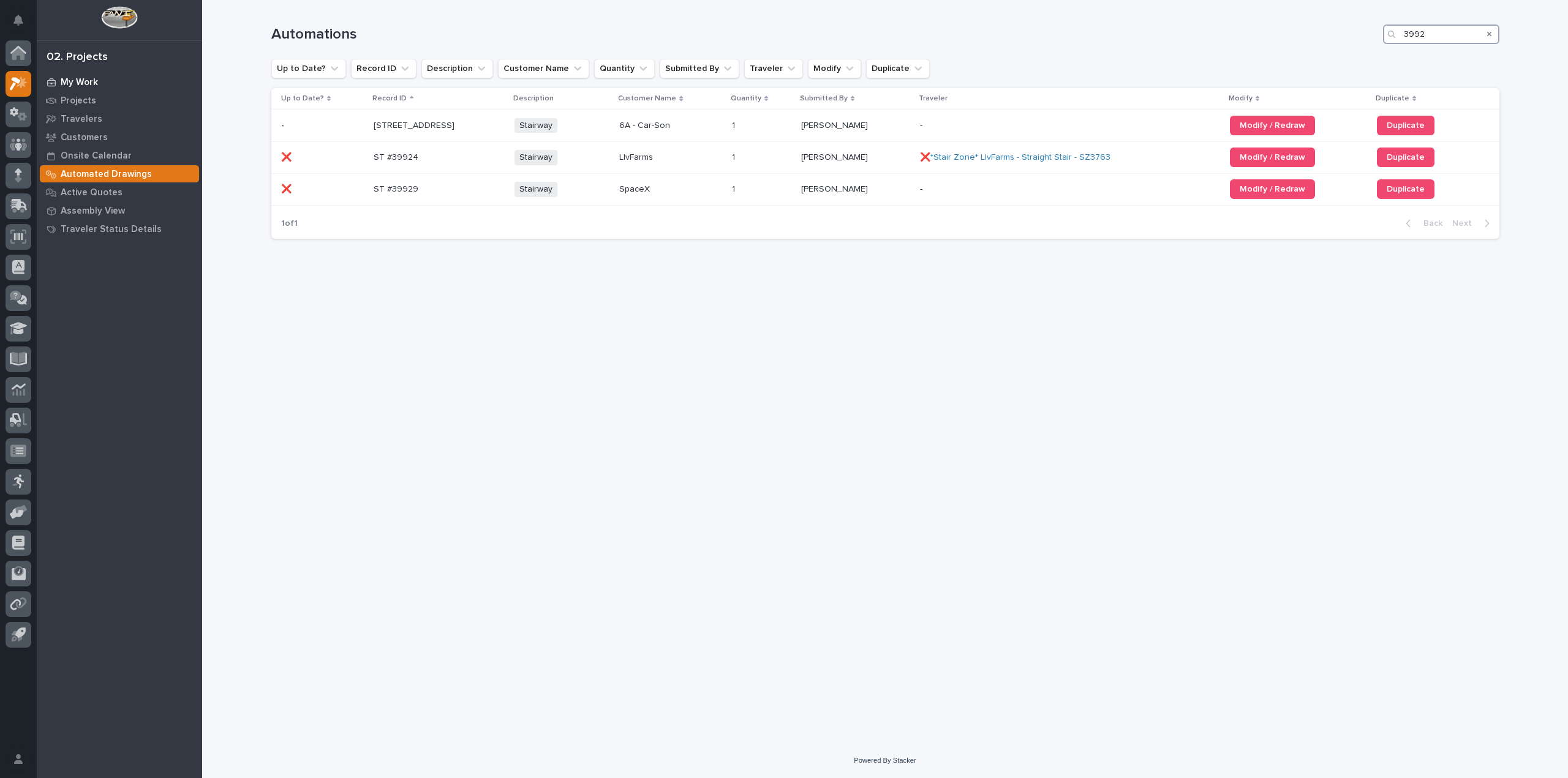
type input "3992"
click at [90, 81] on p "My Work" at bounding box center [79, 82] width 37 height 11
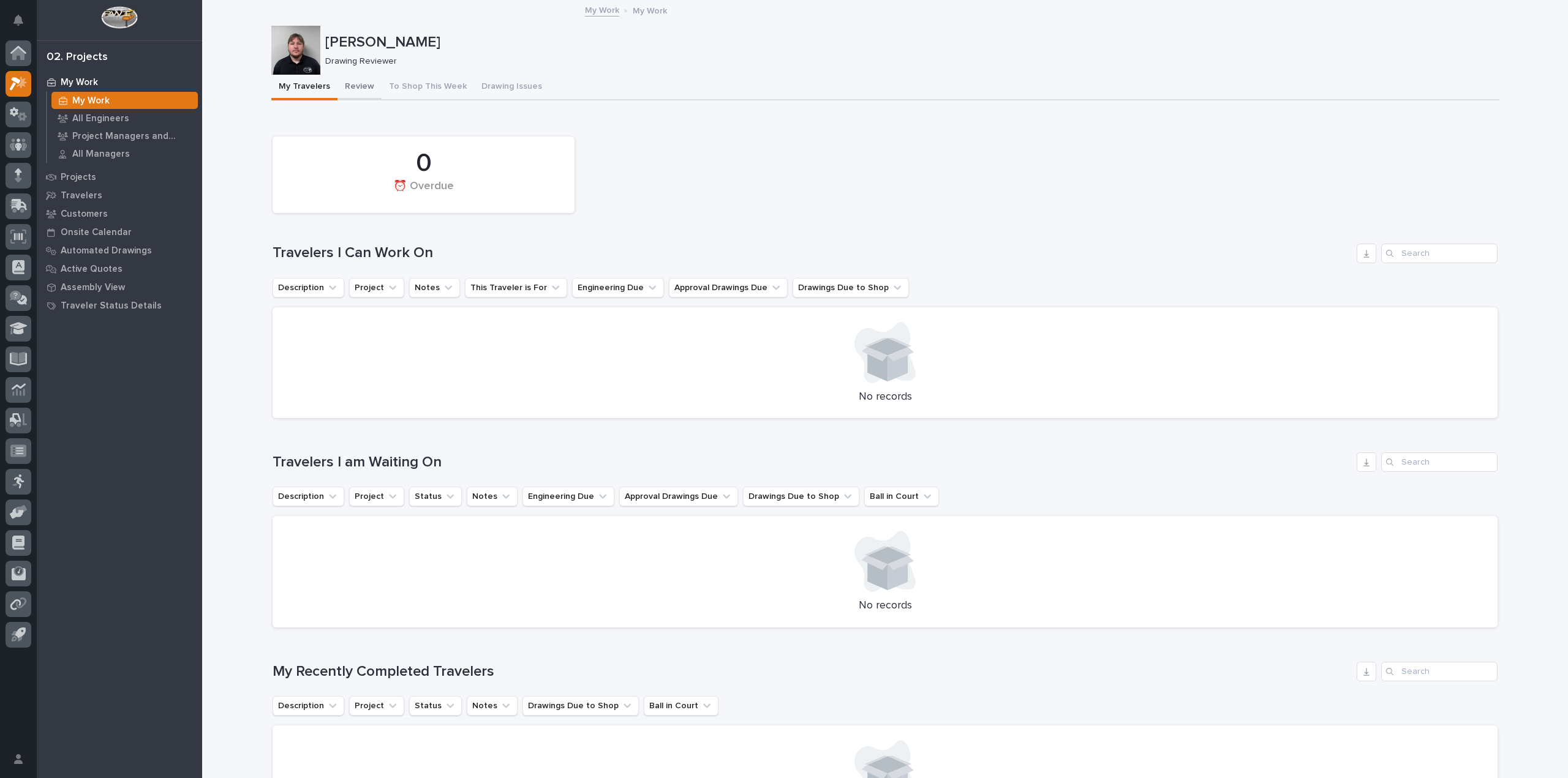
click at [355, 92] on button "Review" at bounding box center [359, 88] width 44 height 25
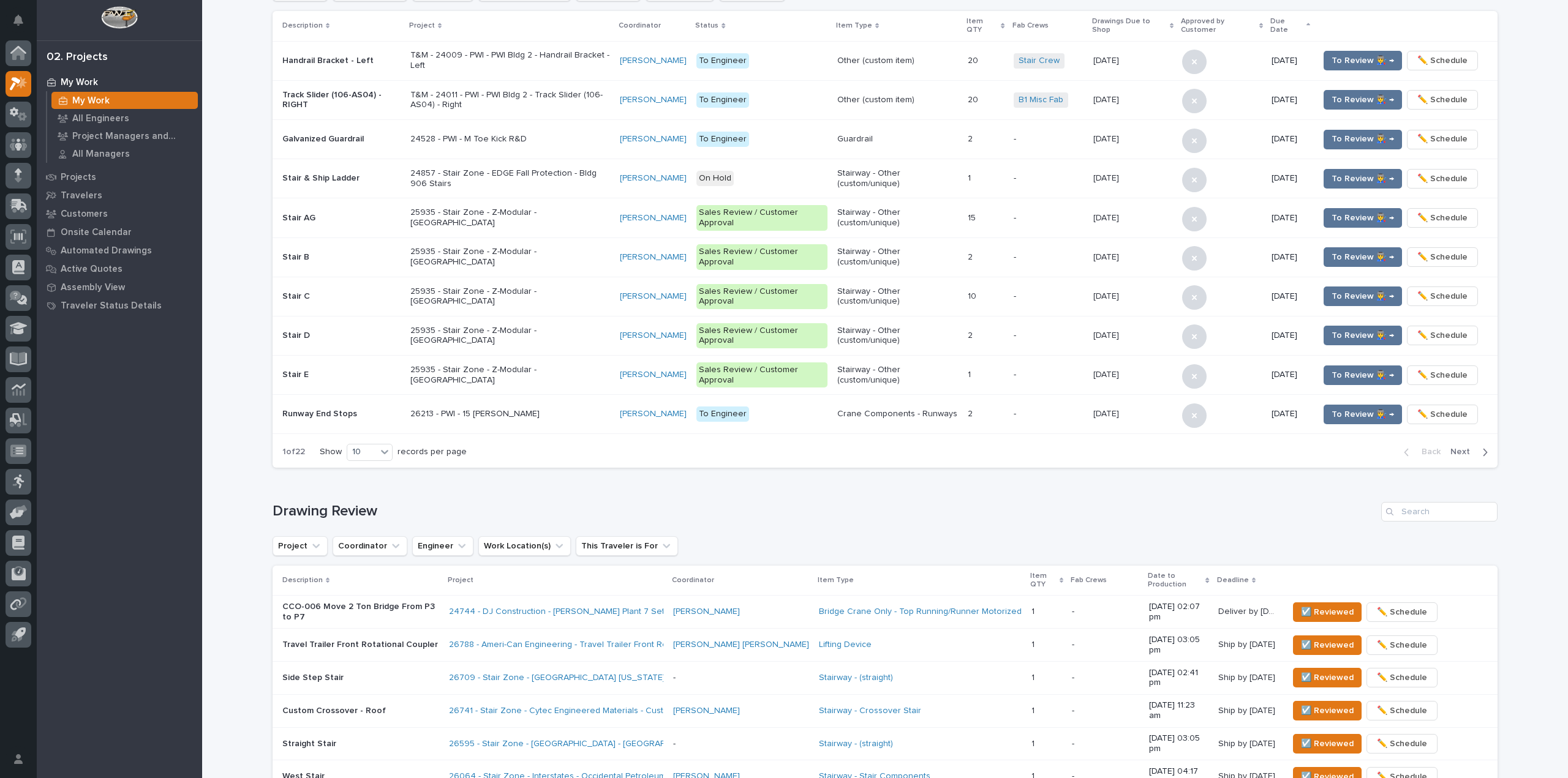
scroll to position [670, 0]
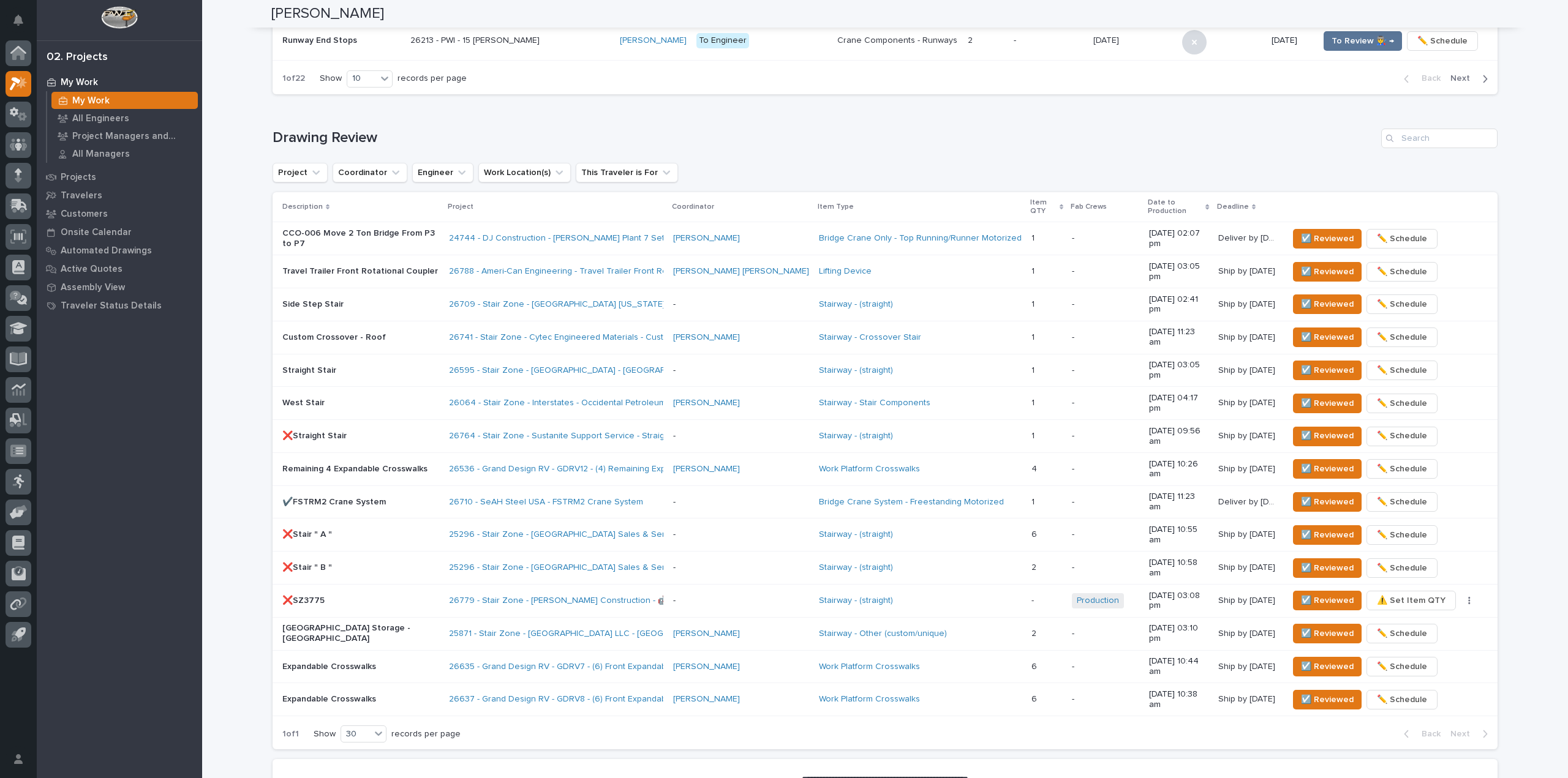
click at [428, 300] on p "Side Step Stair" at bounding box center [361, 305] width 157 height 11
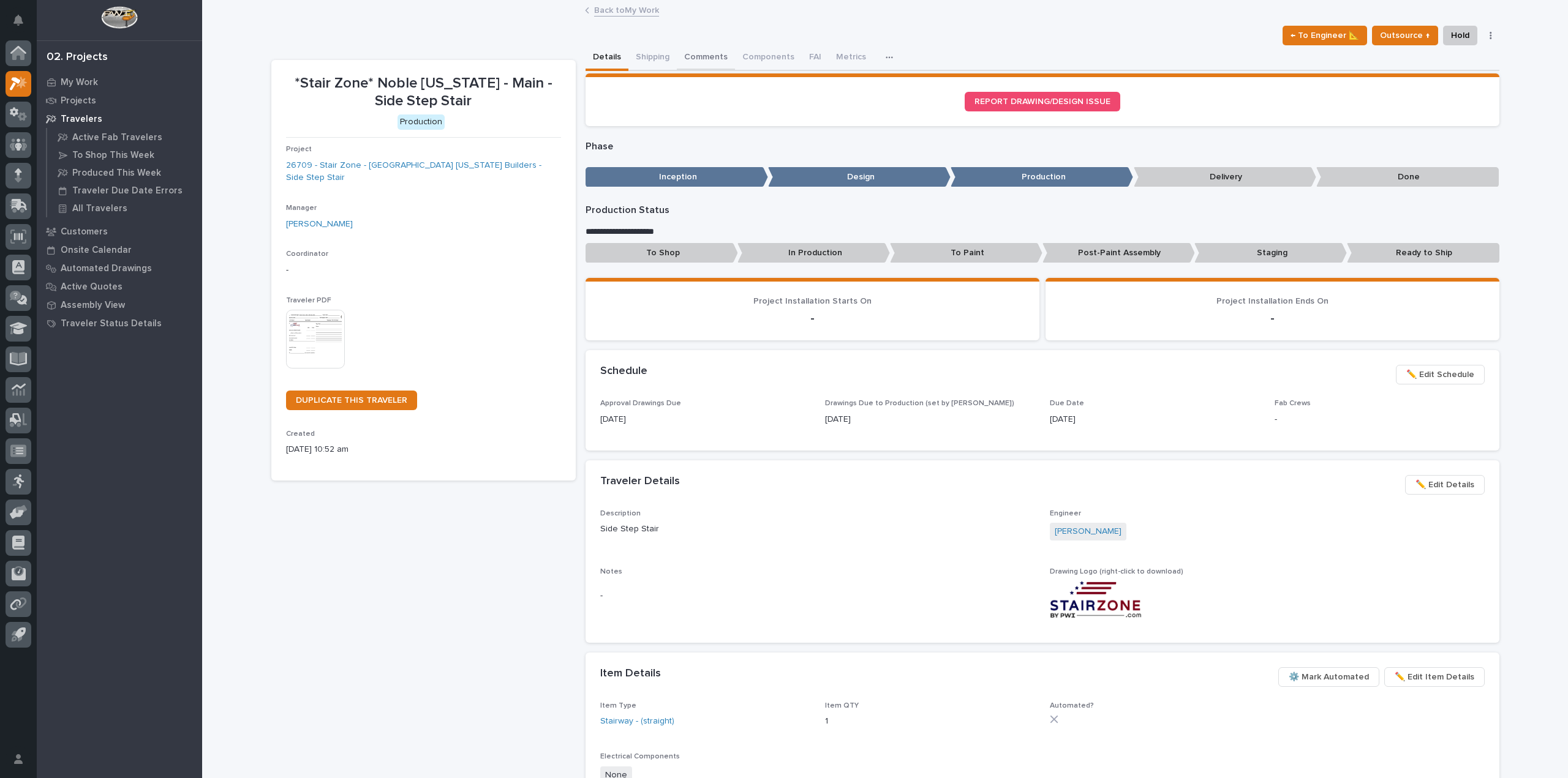
click at [687, 53] on button "Comments" at bounding box center [706, 58] width 58 height 25
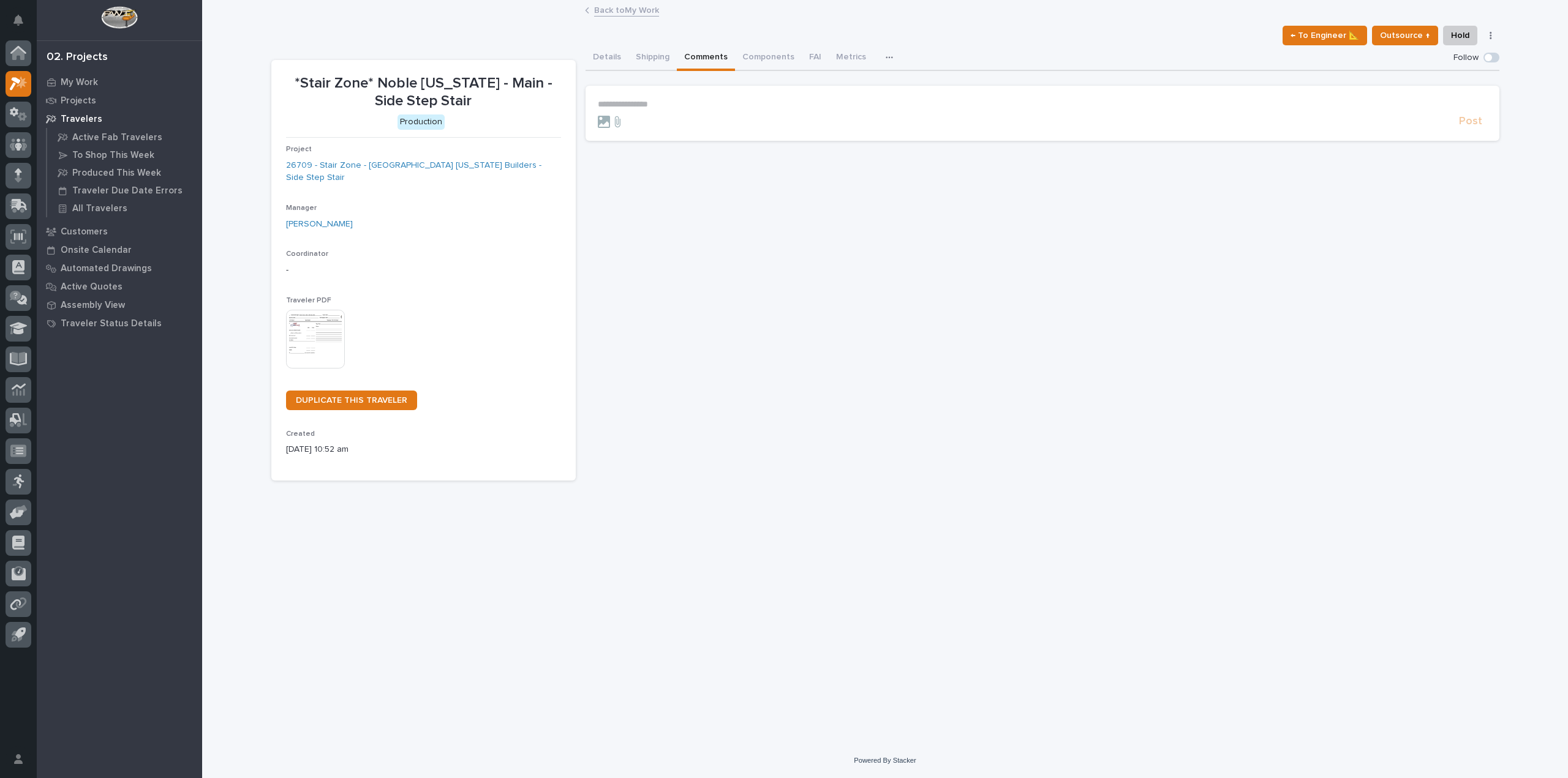
click at [660, 109] on p "**********" at bounding box center [1042, 105] width 889 height 11
click at [598, 127] on icon at bounding box center [604, 125] width 13 height 13
click at [598, 119] on input "file" at bounding box center [598, 119] width 0 height 0
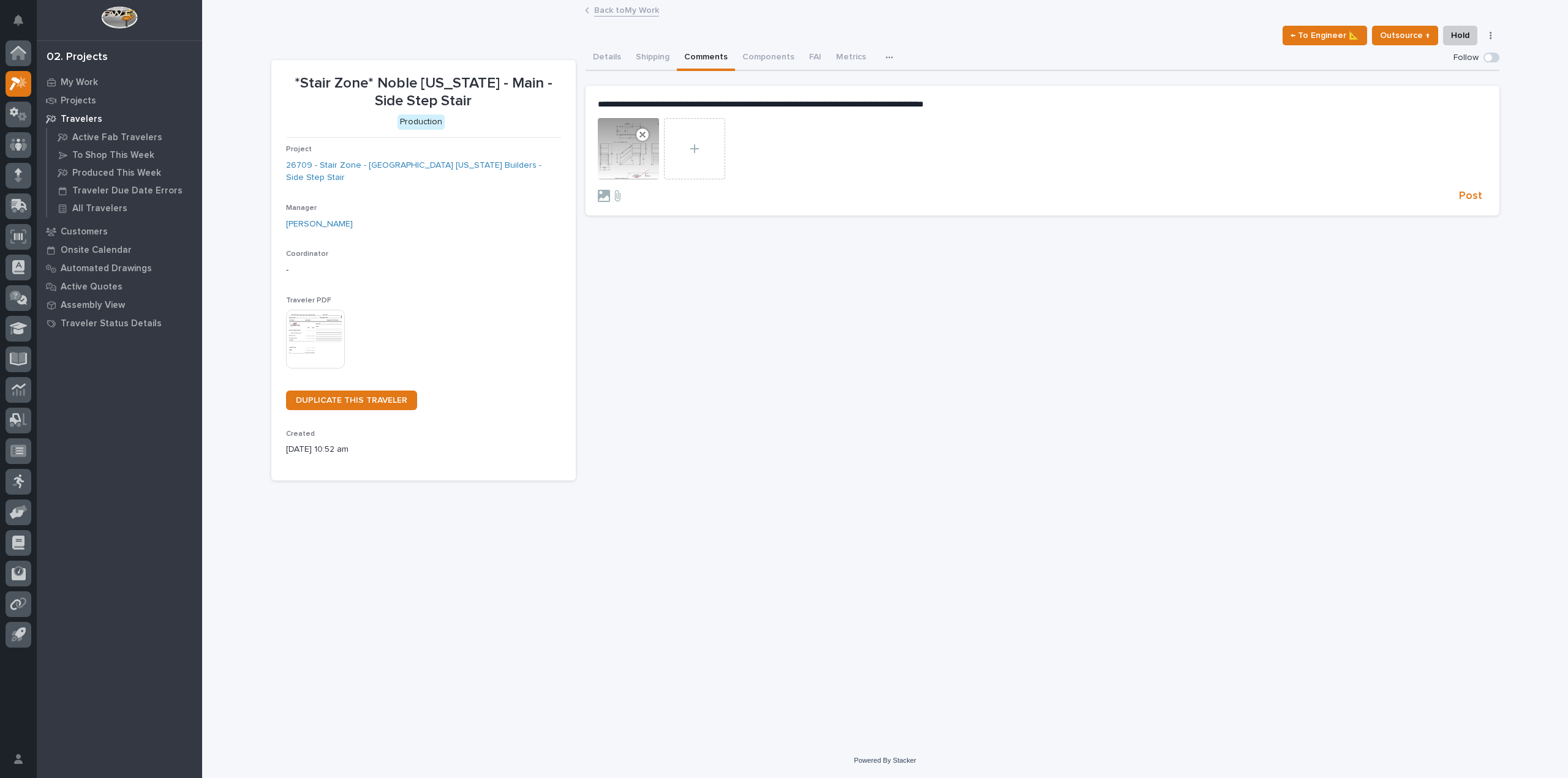
click at [274, 511] on div "**********" at bounding box center [886, 357] width 1240 height 711
click at [997, 112] on form "**********" at bounding box center [1042, 151] width 889 height 104
click at [1001, 108] on p "**********" at bounding box center [1042, 105] width 889 height 11
click at [1473, 194] on span "Post" at bounding box center [1471, 199] width 23 height 14
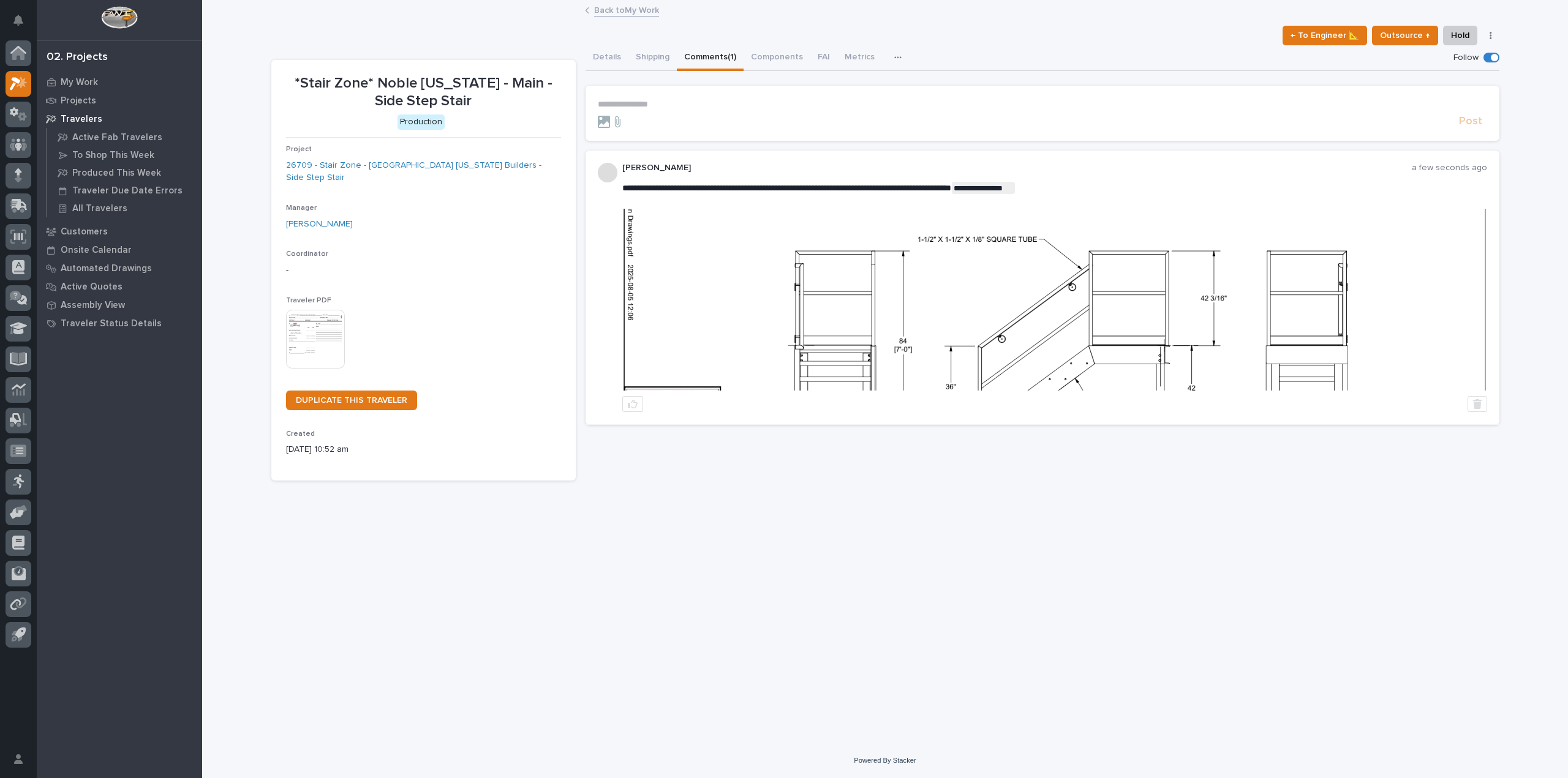
click at [1004, 282] on img at bounding box center [1054, 299] width 863 height 181
click at [1260, 290] on img at bounding box center [1054, 299] width 863 height 181
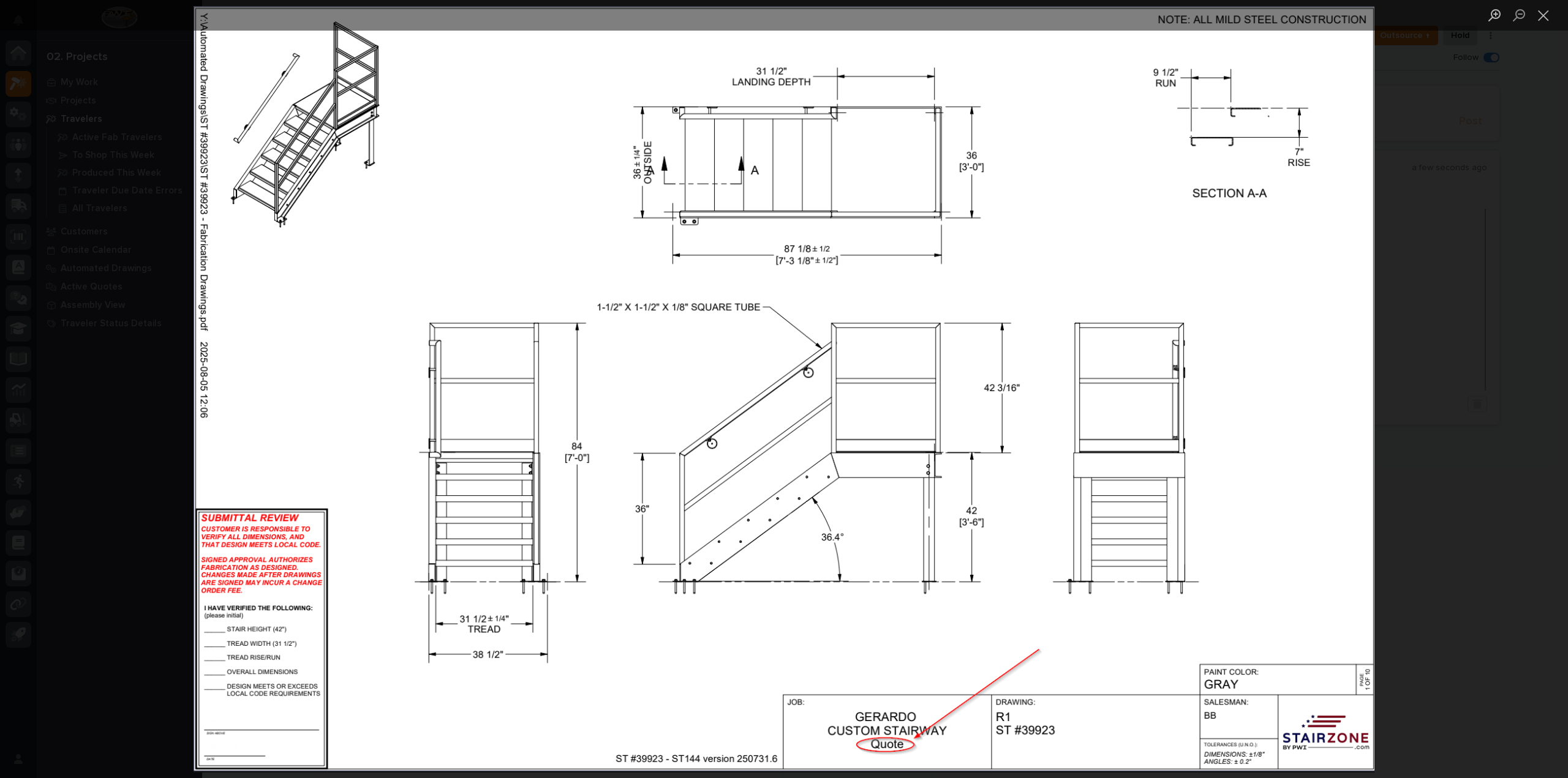
click at [1386, 369] on div "Lightbox" at bounding box center [784, 389] width 1568 height 778
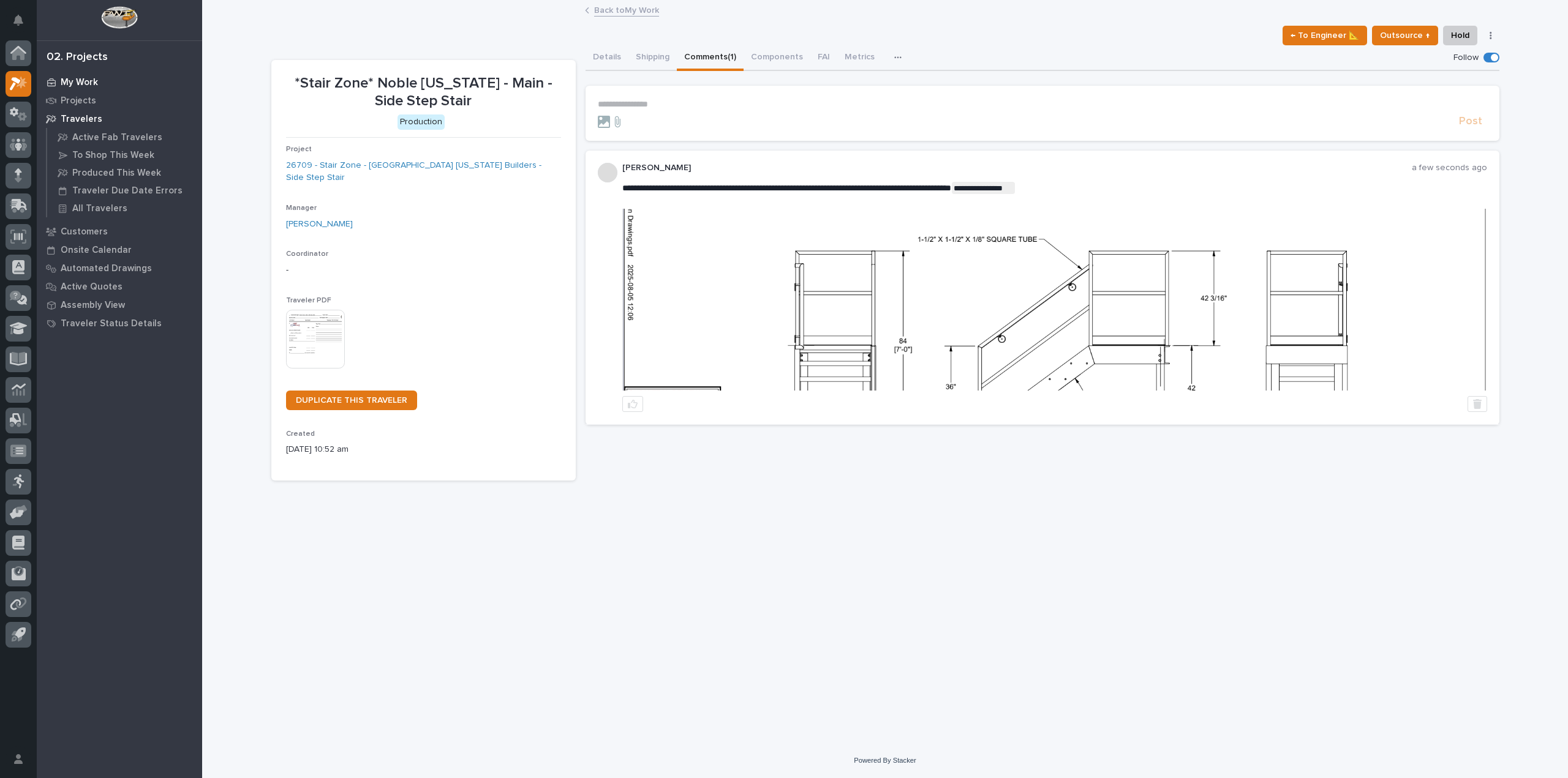
click at [103, 81] on div "My Work" at bounding box center [119, 81] width 159 height 17
drag, startPoint x: 623, startPoint y: 187, endPoint x: 1006, endPoint y: 190, distance: 383.0
click at [68, 84] on p "My Work" at bounding box center [79, 82] width 37 height 11
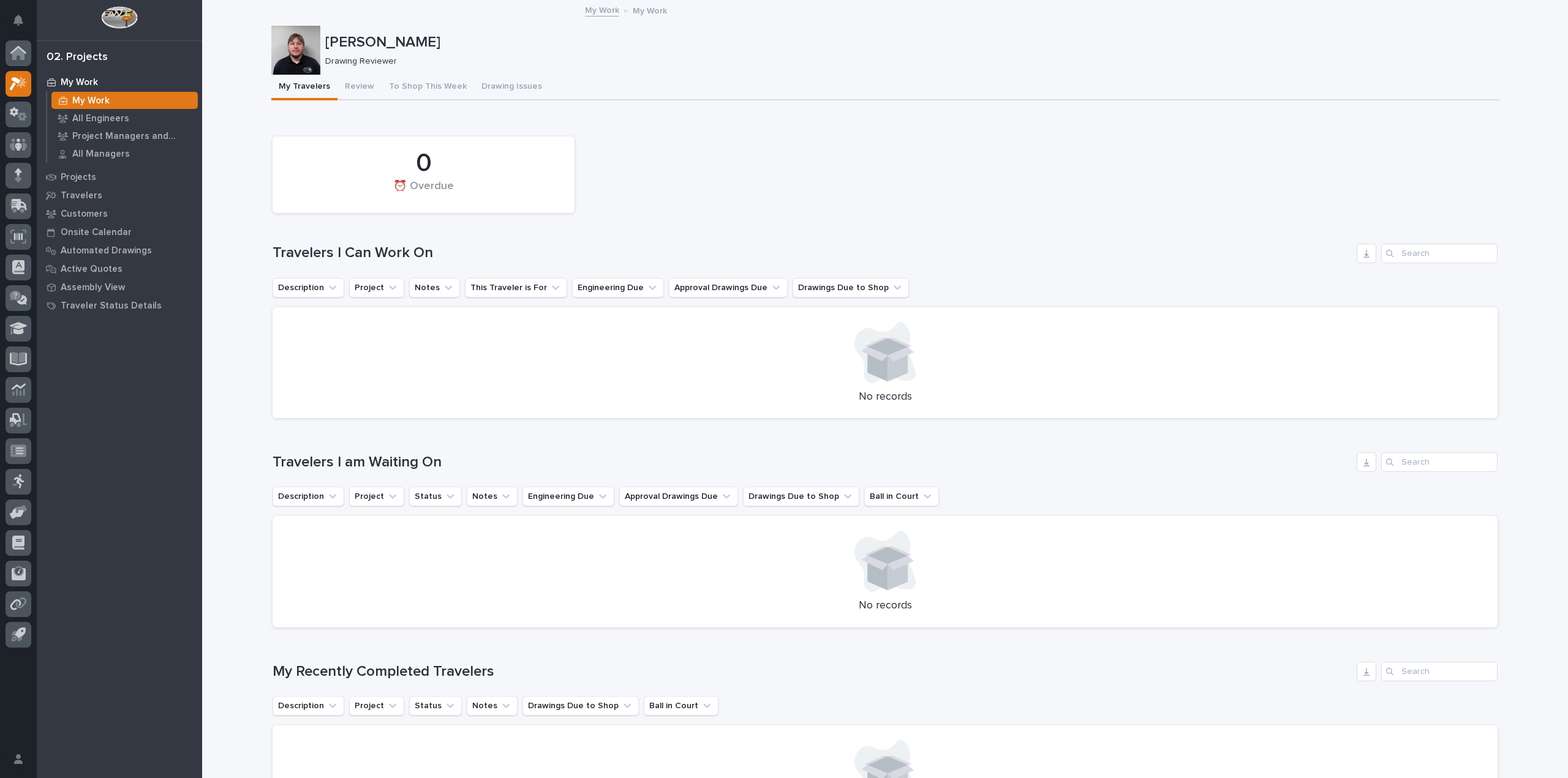
click at [317, 84] on button "My Travelers" at bounding box center [304, 88] width 66 height 25
click at [341, 85] on button "Review" at bounding box center [359, 88] width 44 height 25
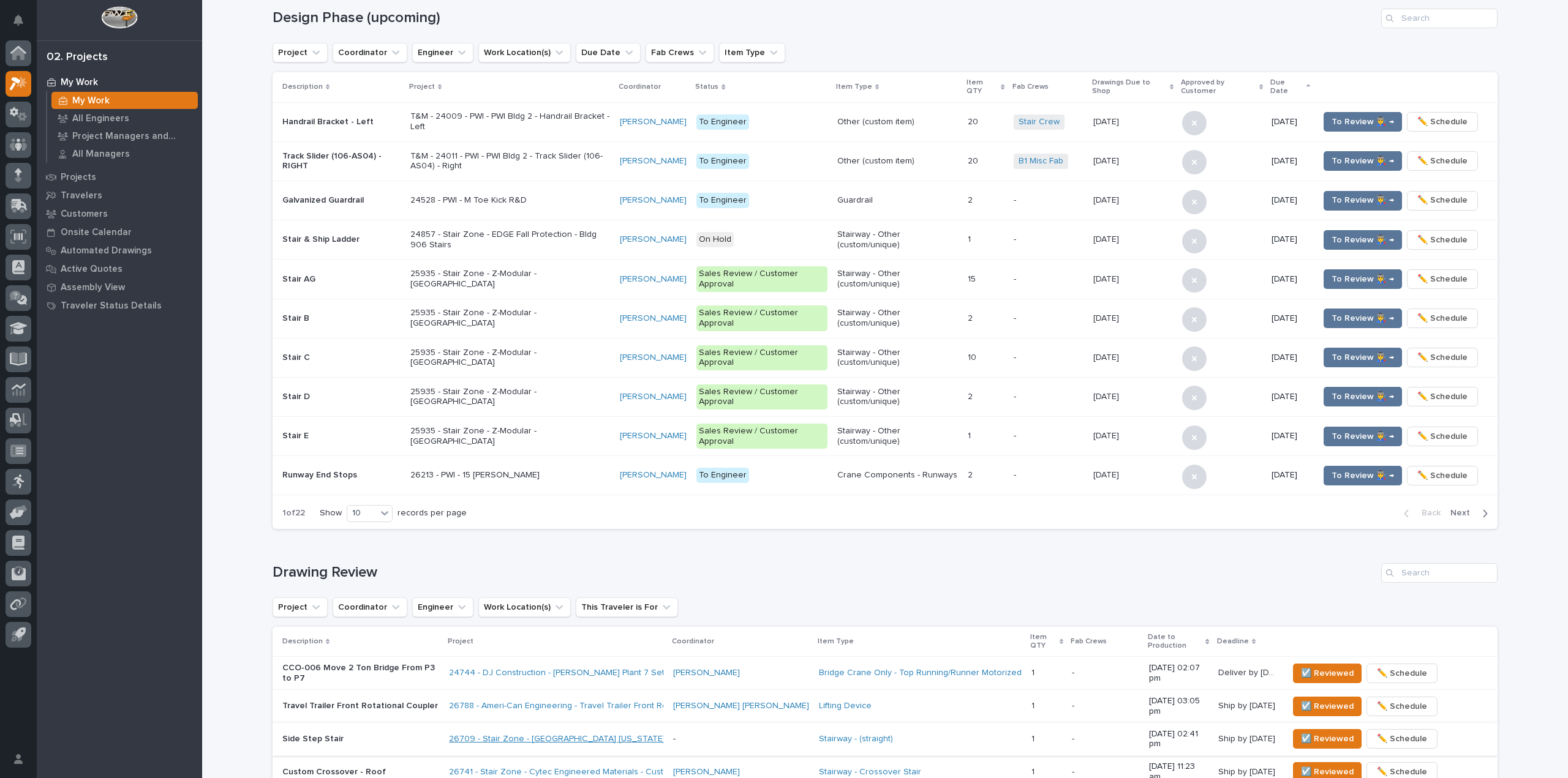
scroll to position [670, 0]
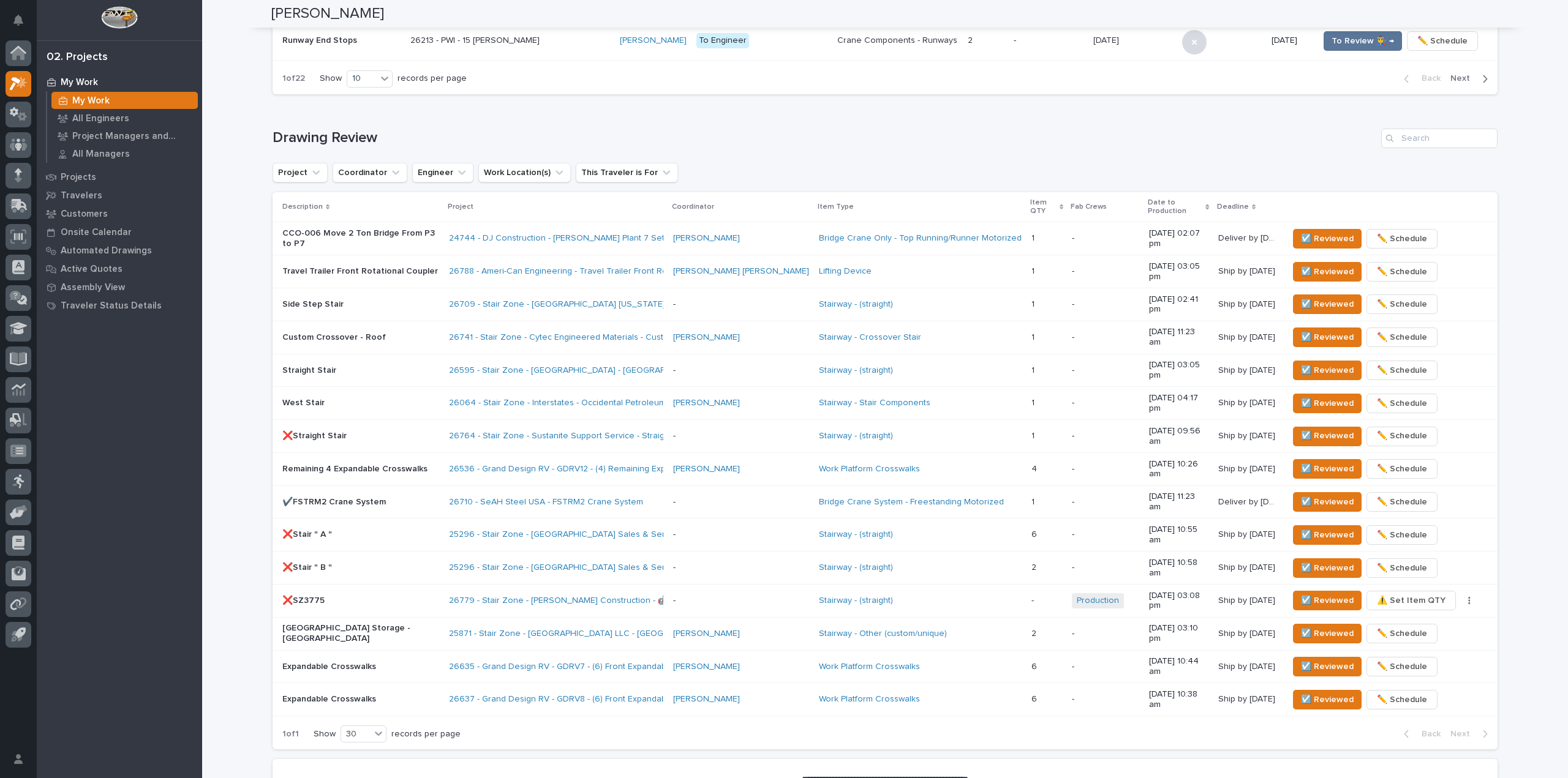
click at [422, 366] on p "Straight Stair" at bounding box center [361, 371] width 157 height 11
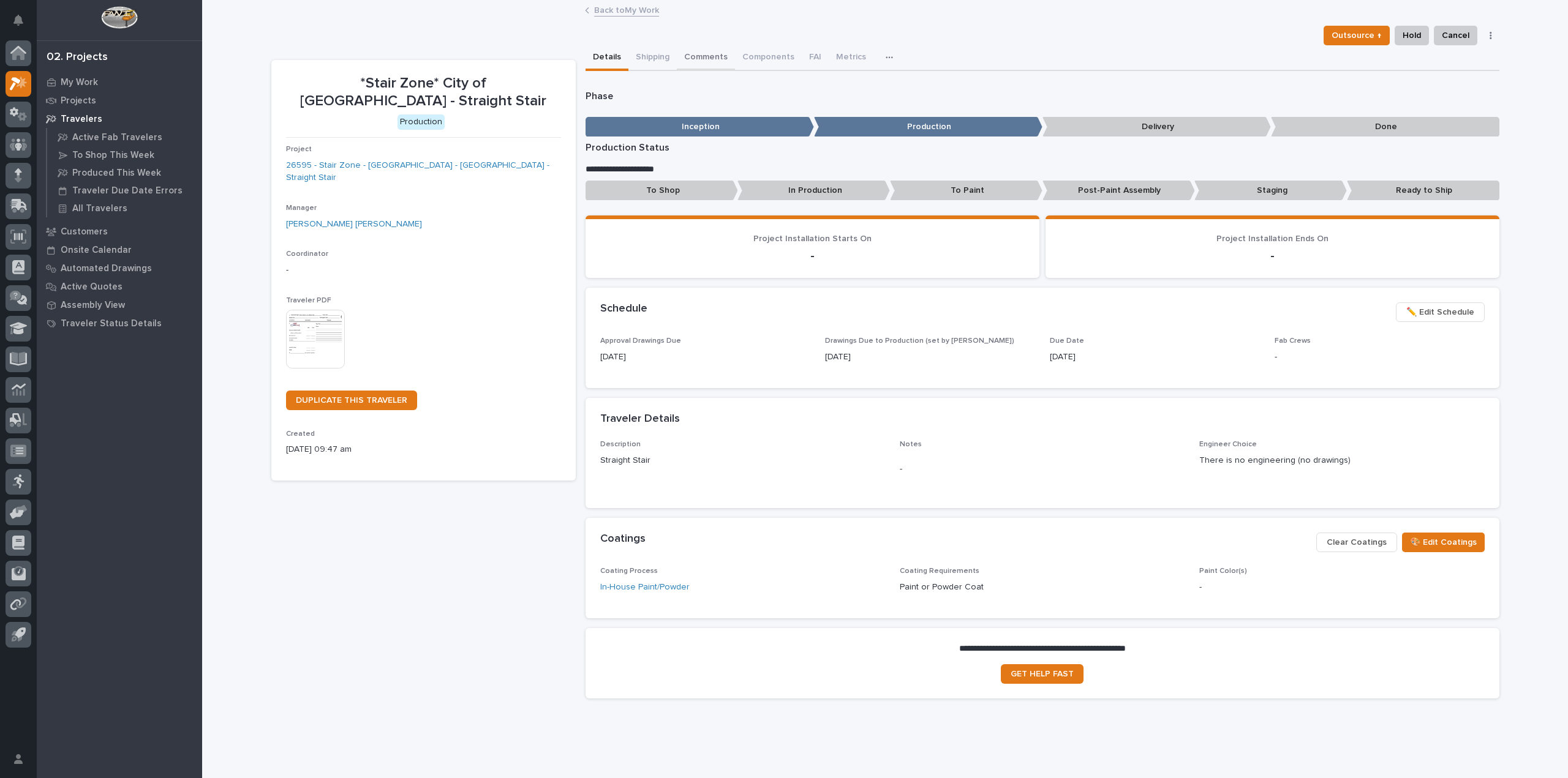
click at [692, 53] on button "Comments" at bounding box center [706, 58] width 58 height 25
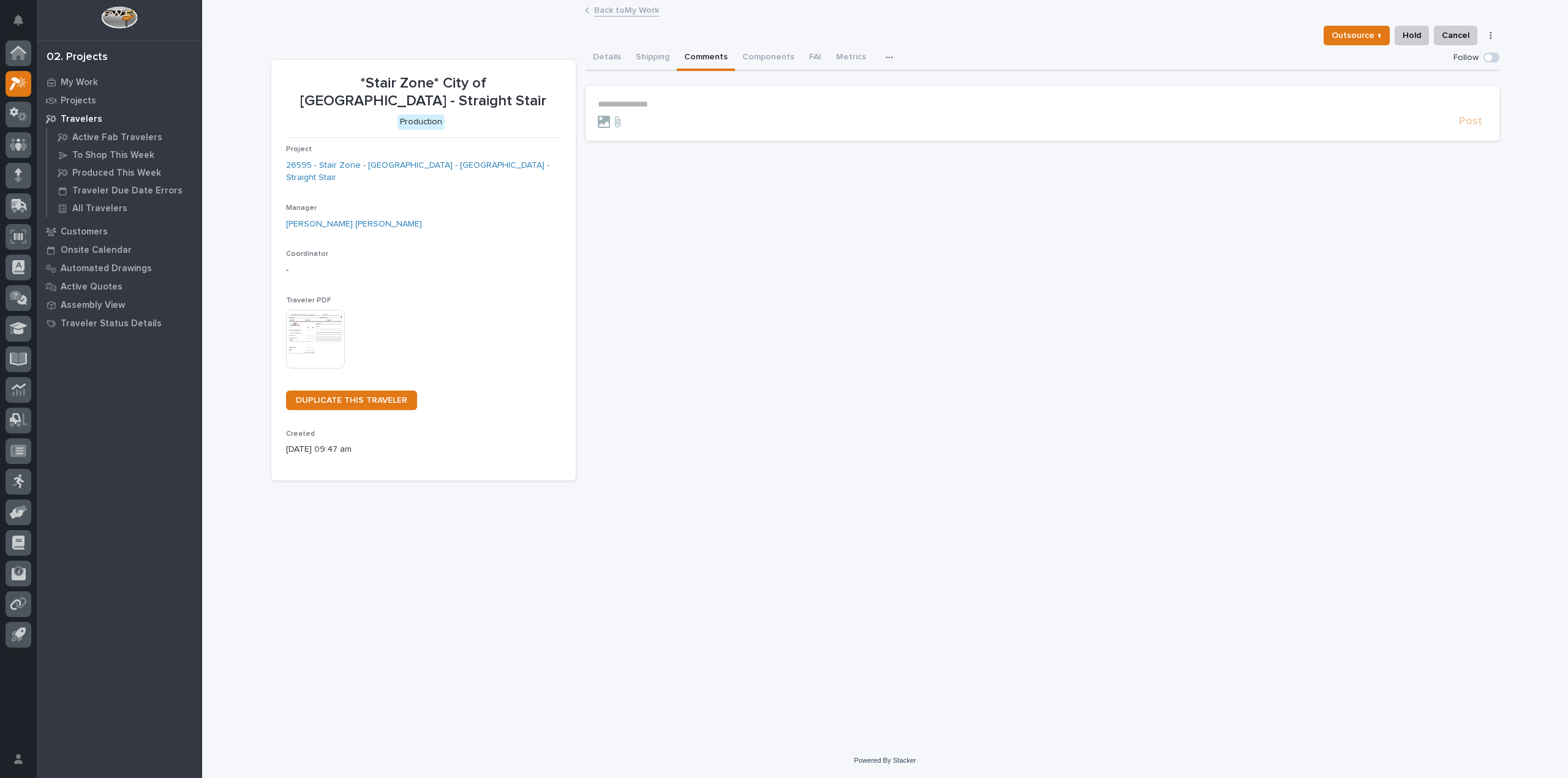
click at [628, 106] on p "**********" at bounding box center [1042, 105] width 889 height 11
drag, startPoint x: 652, startPoint y: 107, endPoint x: 308, endPoint y: 79, distance: 345.1
click at [306, 79] on div "*Stair Zone* City of Monroe - Straight Stair Production Project 26595 - Stair Z…" at bounding box center [886, 263] width 1228 height 435
drag, startPoint x: 814, startPoint y: 107, endPoint x: 583, endPoint y: 75, distance: 233.2
click at [583, 75] on div "**********" at bounding box center [886, 263] width 1228 height 435
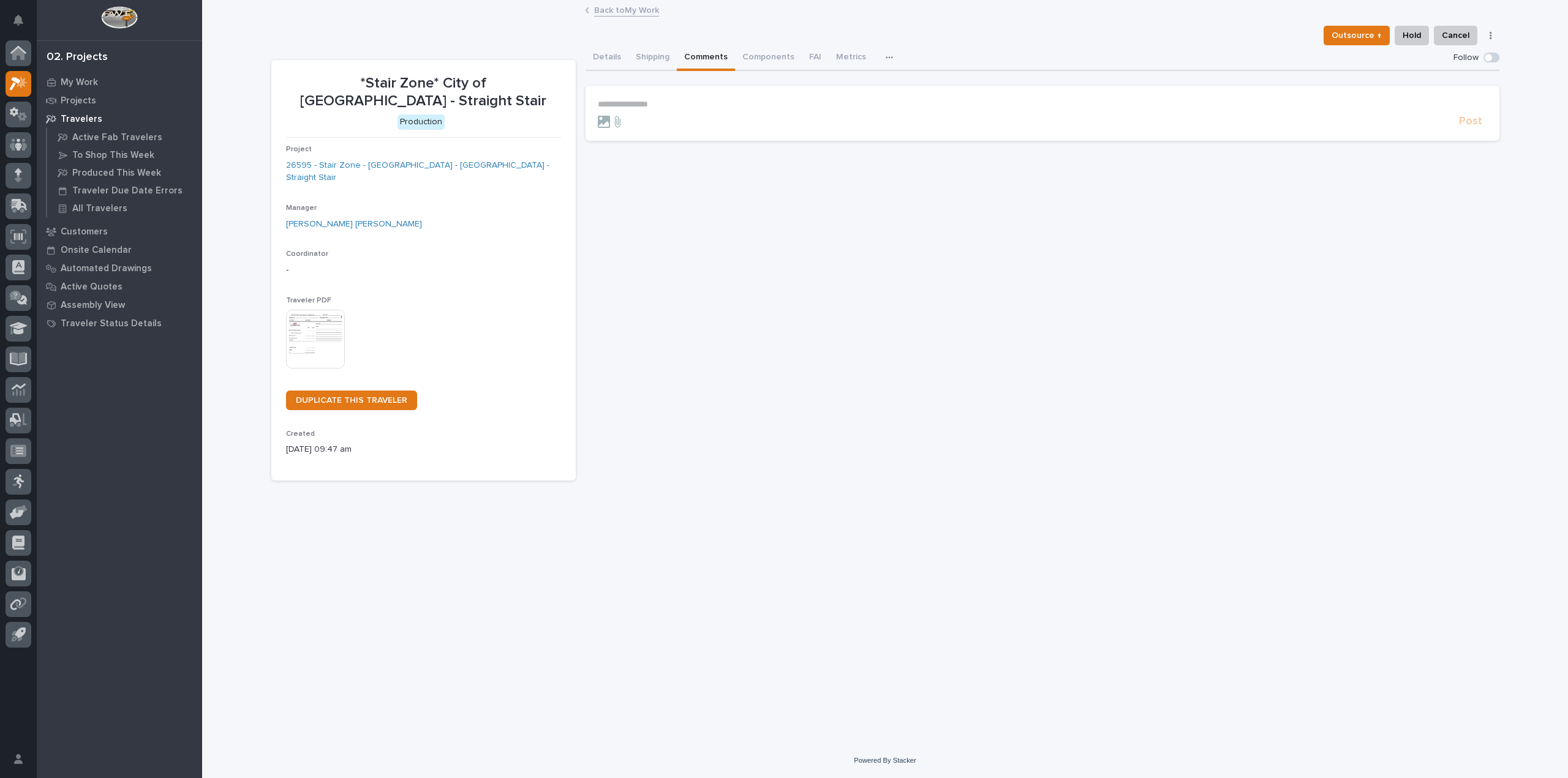
click at [607, 16] on div "Back to My Work" at bounding box center [885, 11] width 612 height 17
click at [612, 14] on link "Back to My Work" at bounding box center [626, 10] width 65 height 14
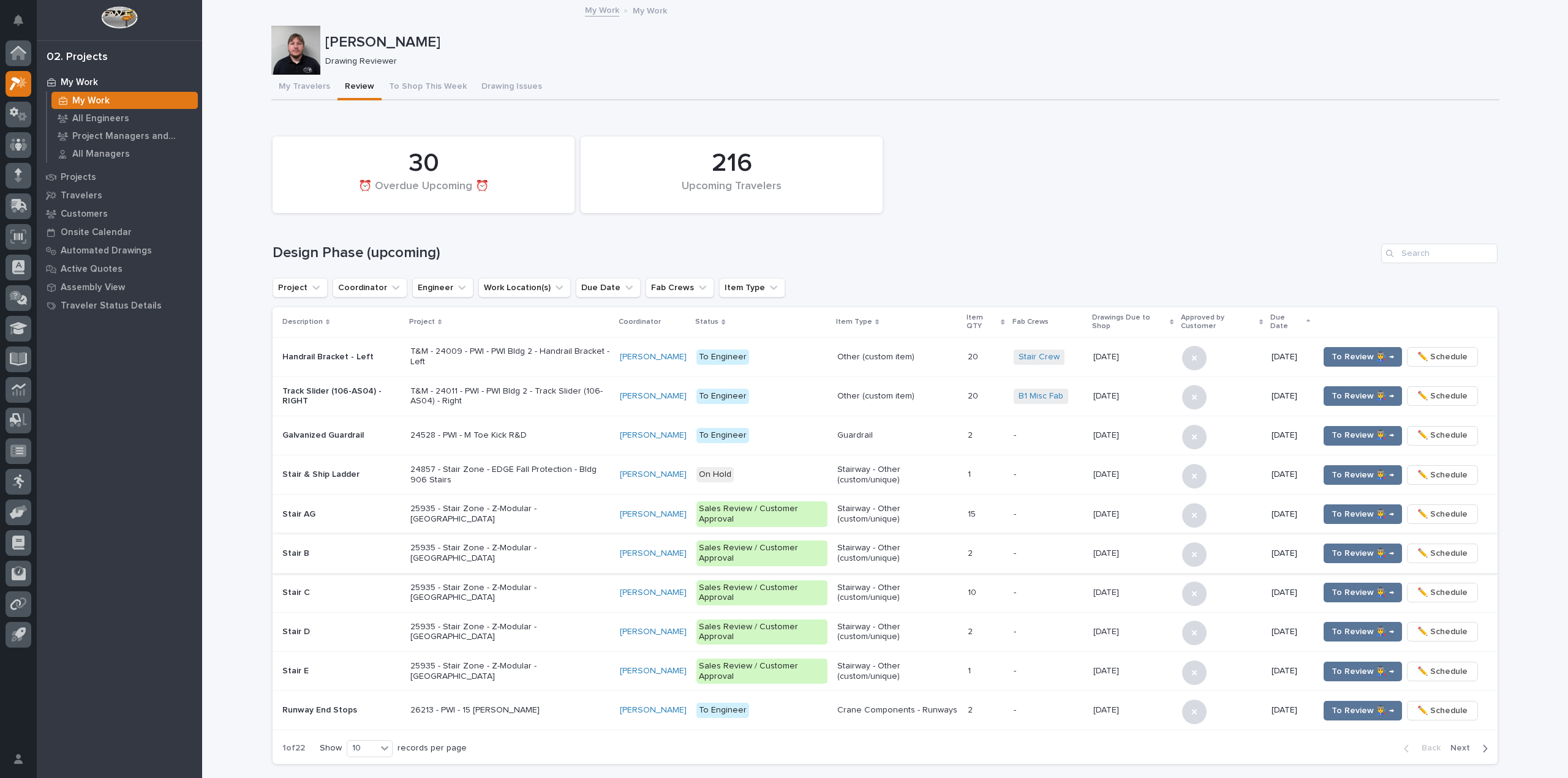
scroll to position [670, 0]
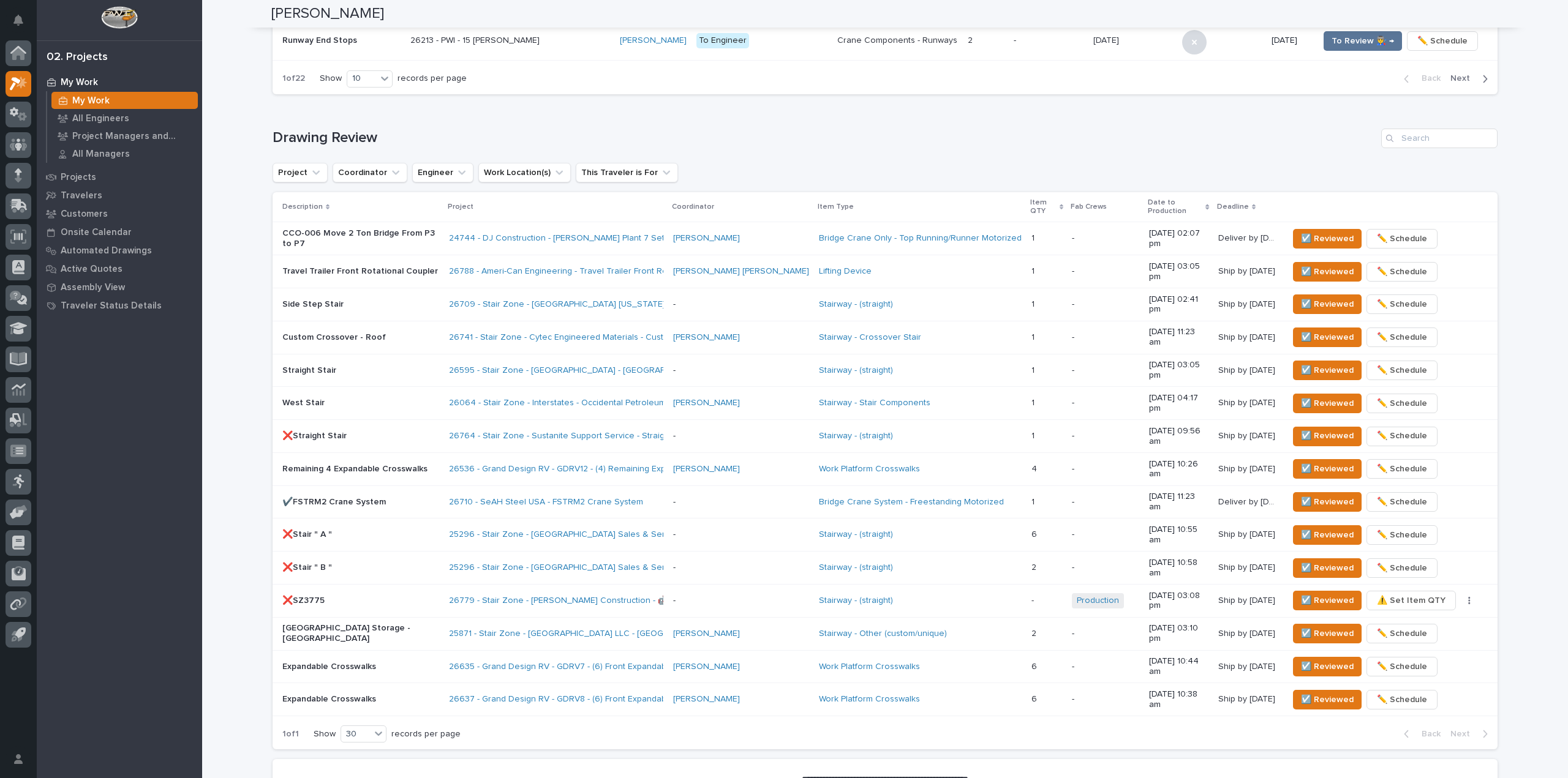
click at [439, 366] on p "Straight Stair" at bounding box center [361, 371] width 157 height 11
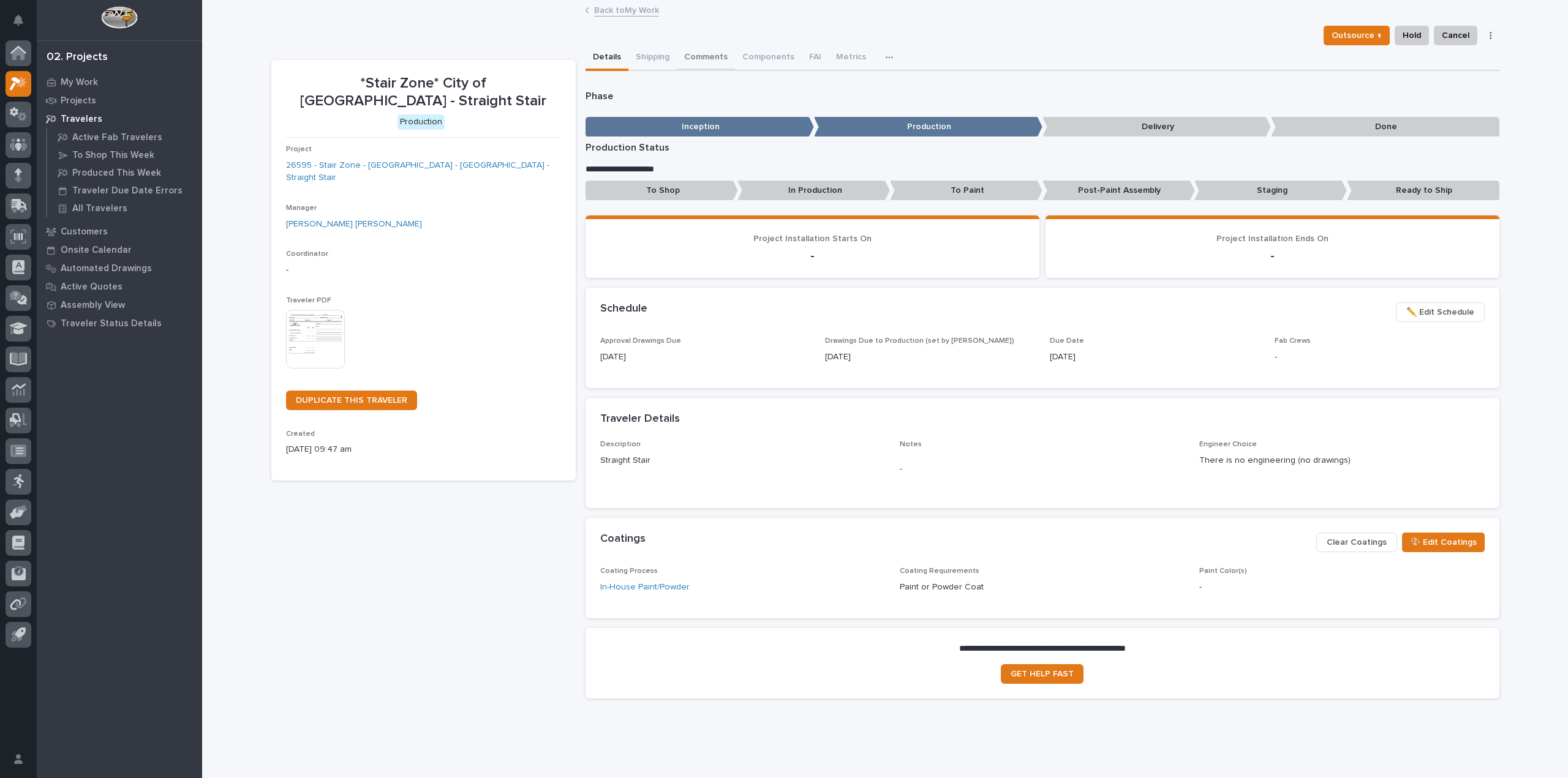
click at [700, 57] on button "Comments" at bounding box center [706, 58] width 58 height 25
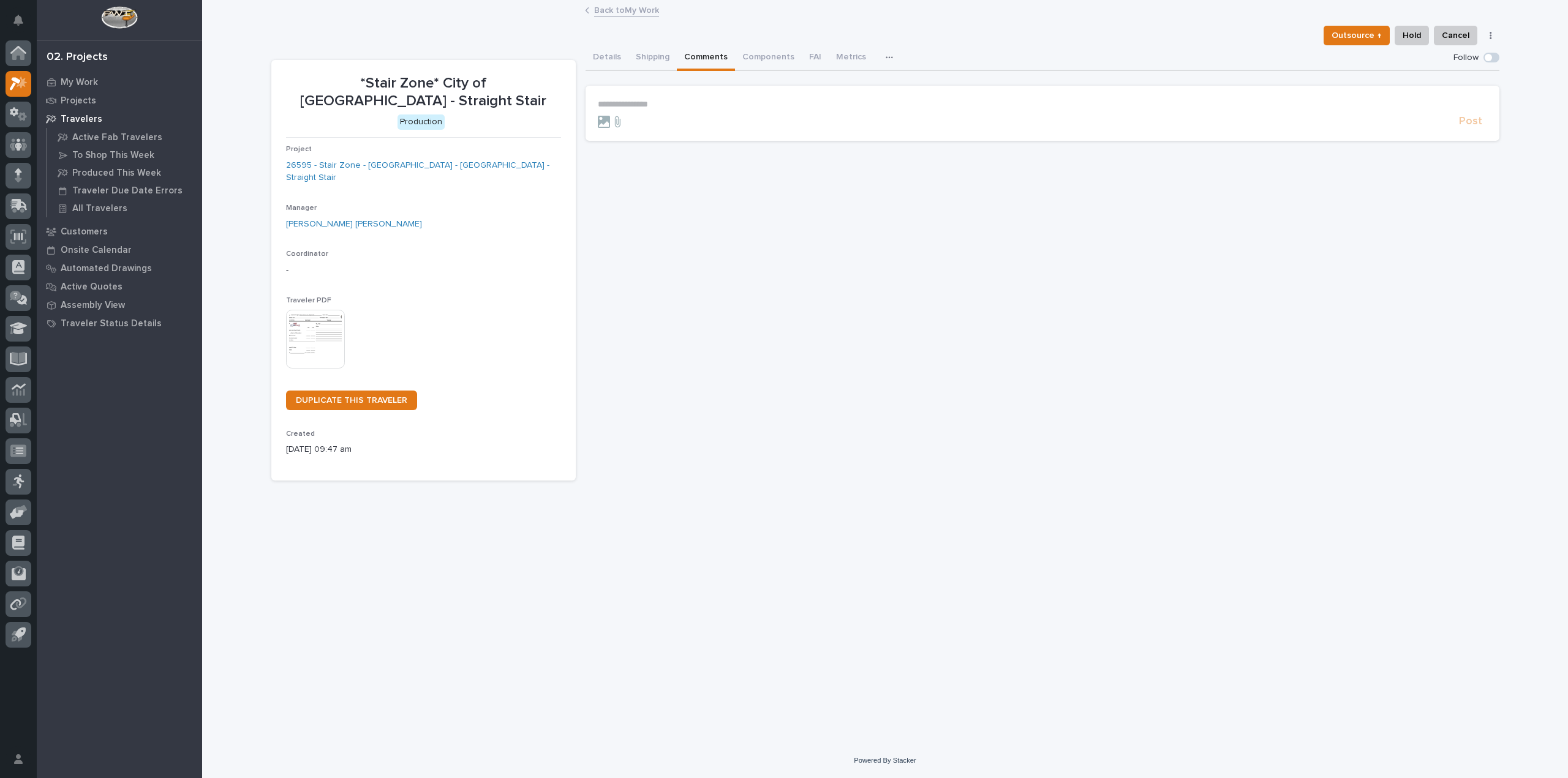
click at [650, 103] on p "**********" at bounding box center [1042, 105] width 889 height 11
paste div
click at [1461, 123] on span "Post" at bounding box center [1471, 127] width 23 height 14
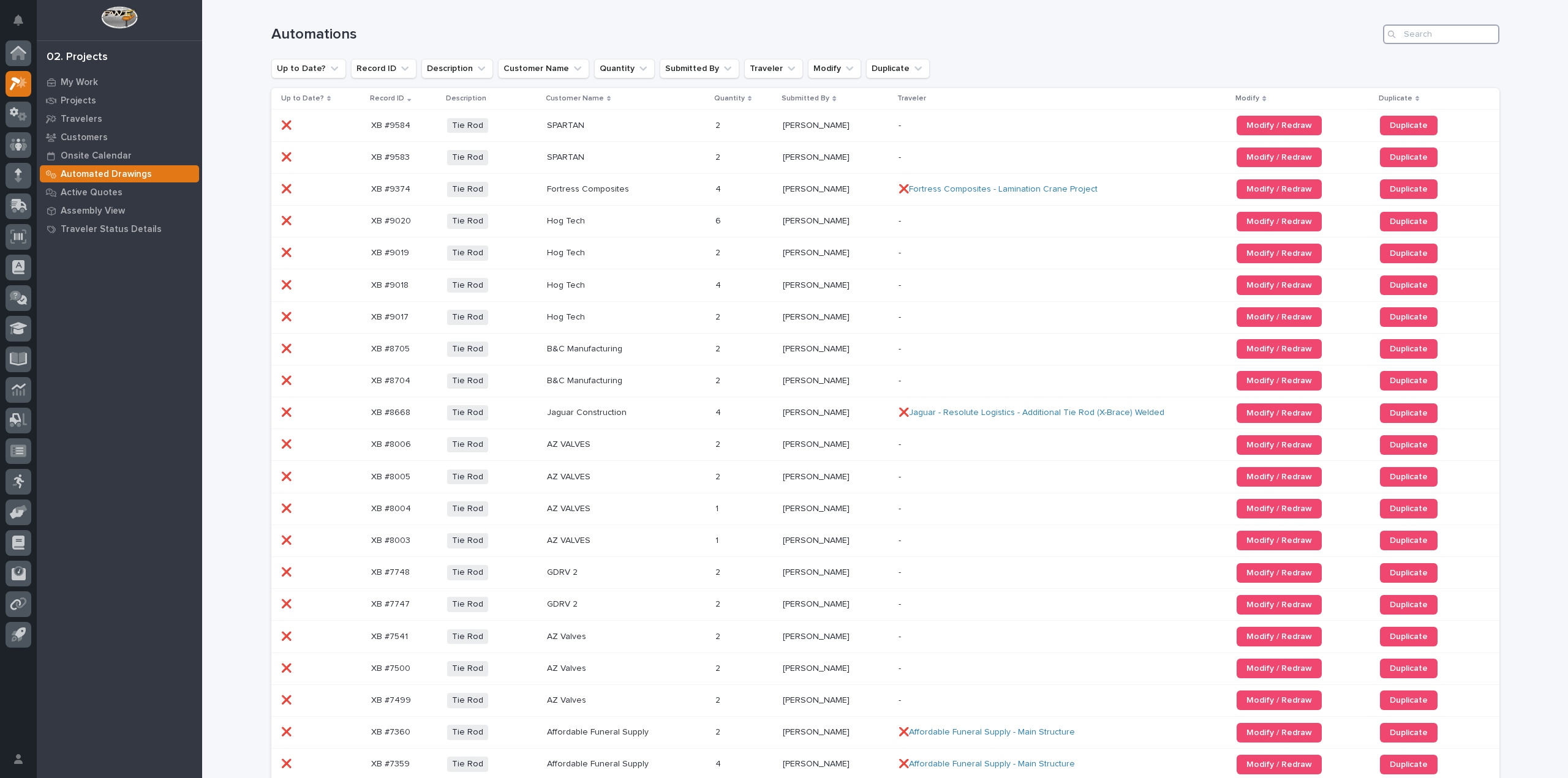
click at [1412, 39] on input "Search" at bounding box center [1441, 34] width 116 height 20
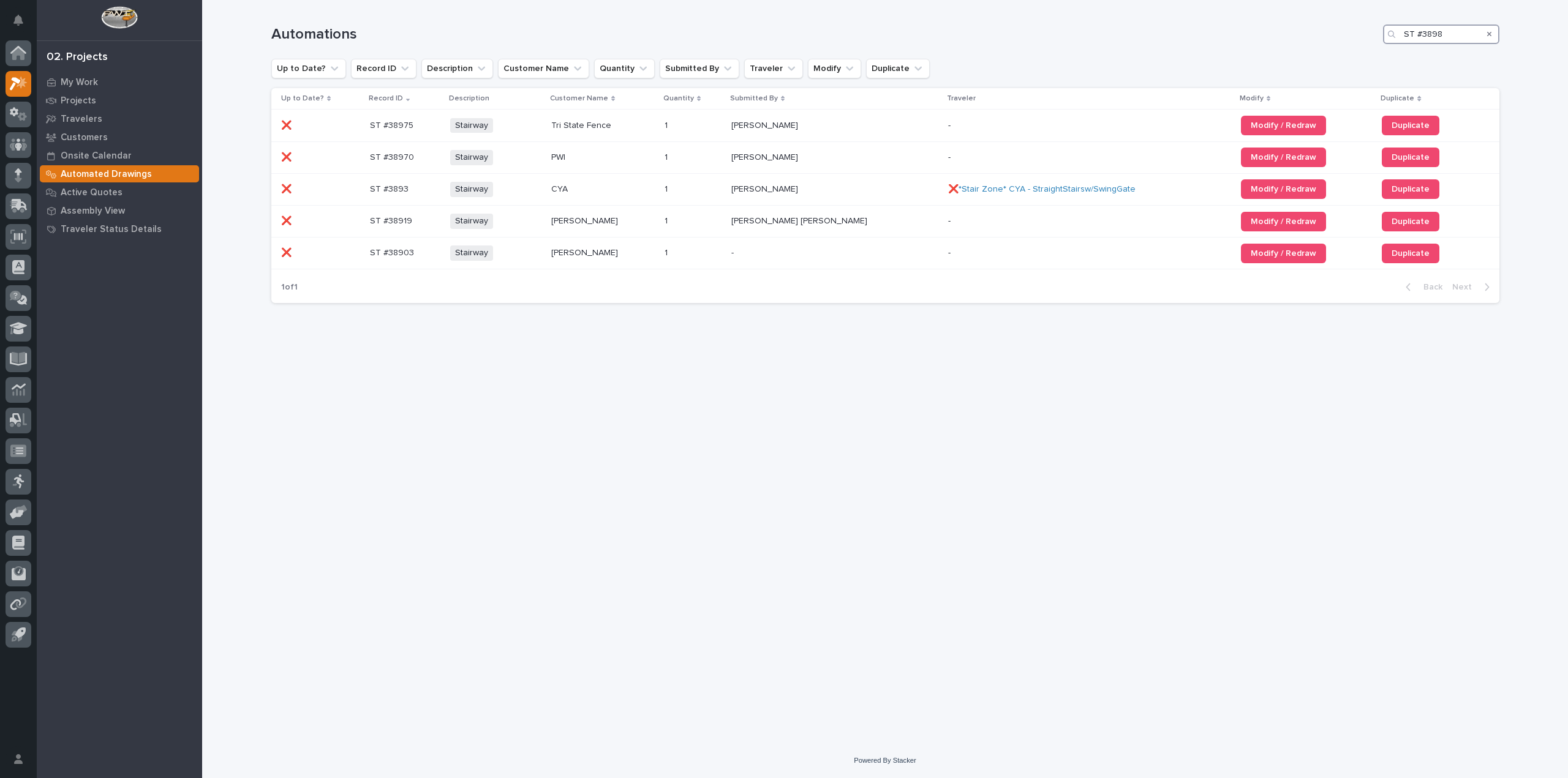
type input "ST #38982"
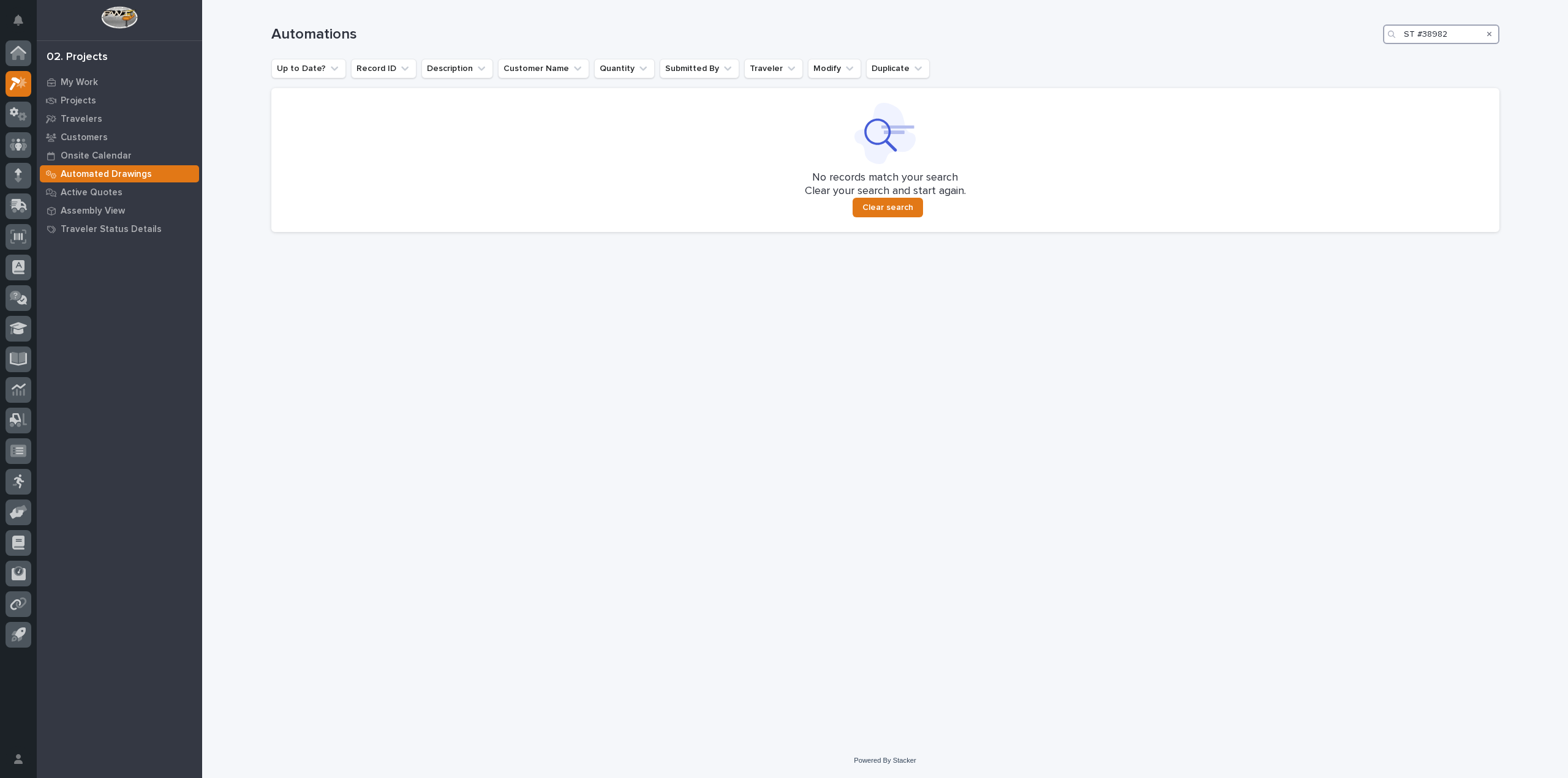
click at [1422, 36] on input "ST #38982" at bounding box center [1441, 34] width 116 height 20
drag, startPoint x: 1470, startPoint y: 35, endPoint x: 1304, endPoint y: 20, distance: 166.7
click at [1312, 22] on div "Automations ST #38982" at bounding box center [886, 29] width 1228 height 59
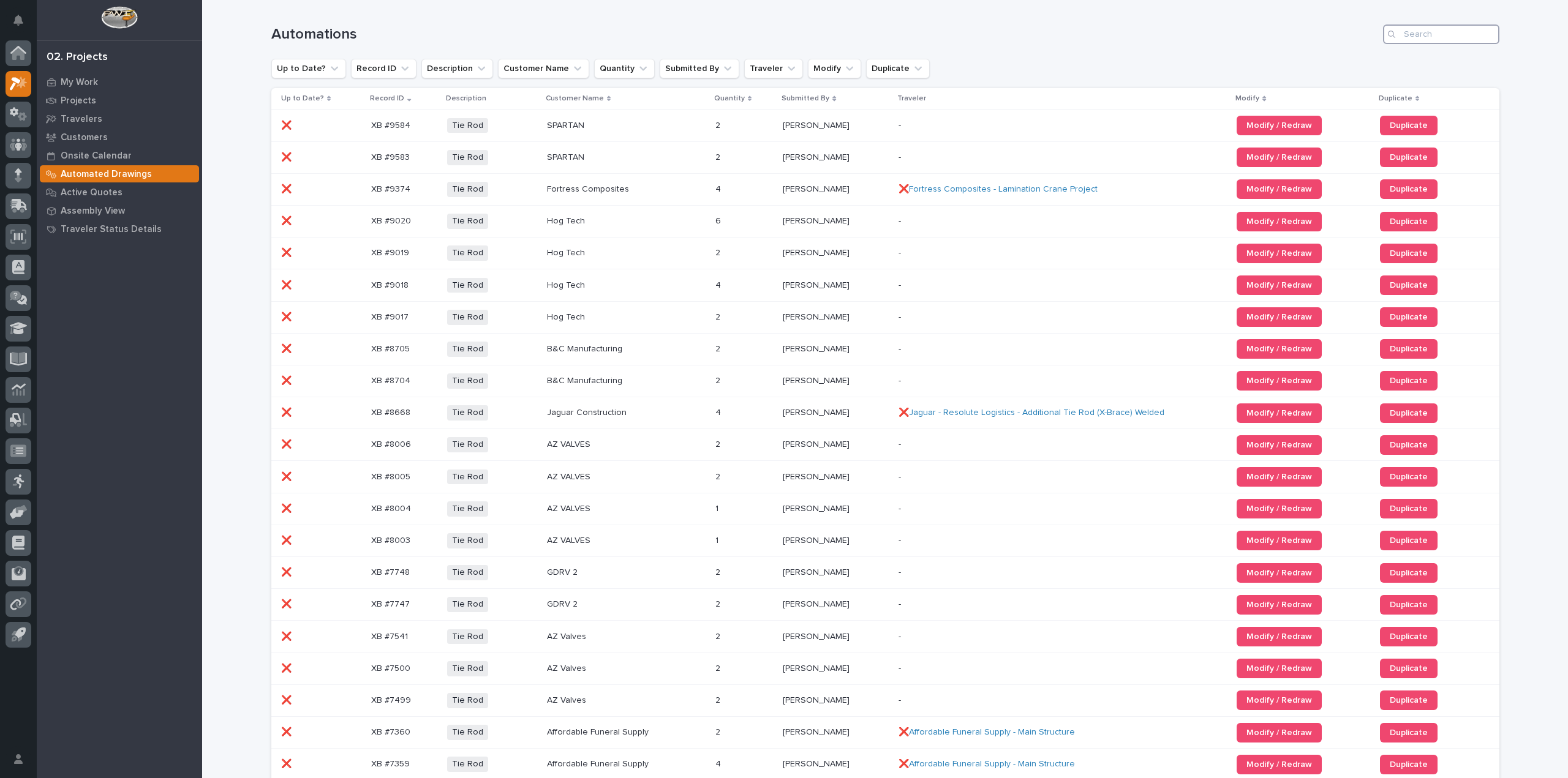
drag, startPoint x: 1420, startPoint y: 31, endPoint x: 1399, endPoint y: 35, distance: 21.4
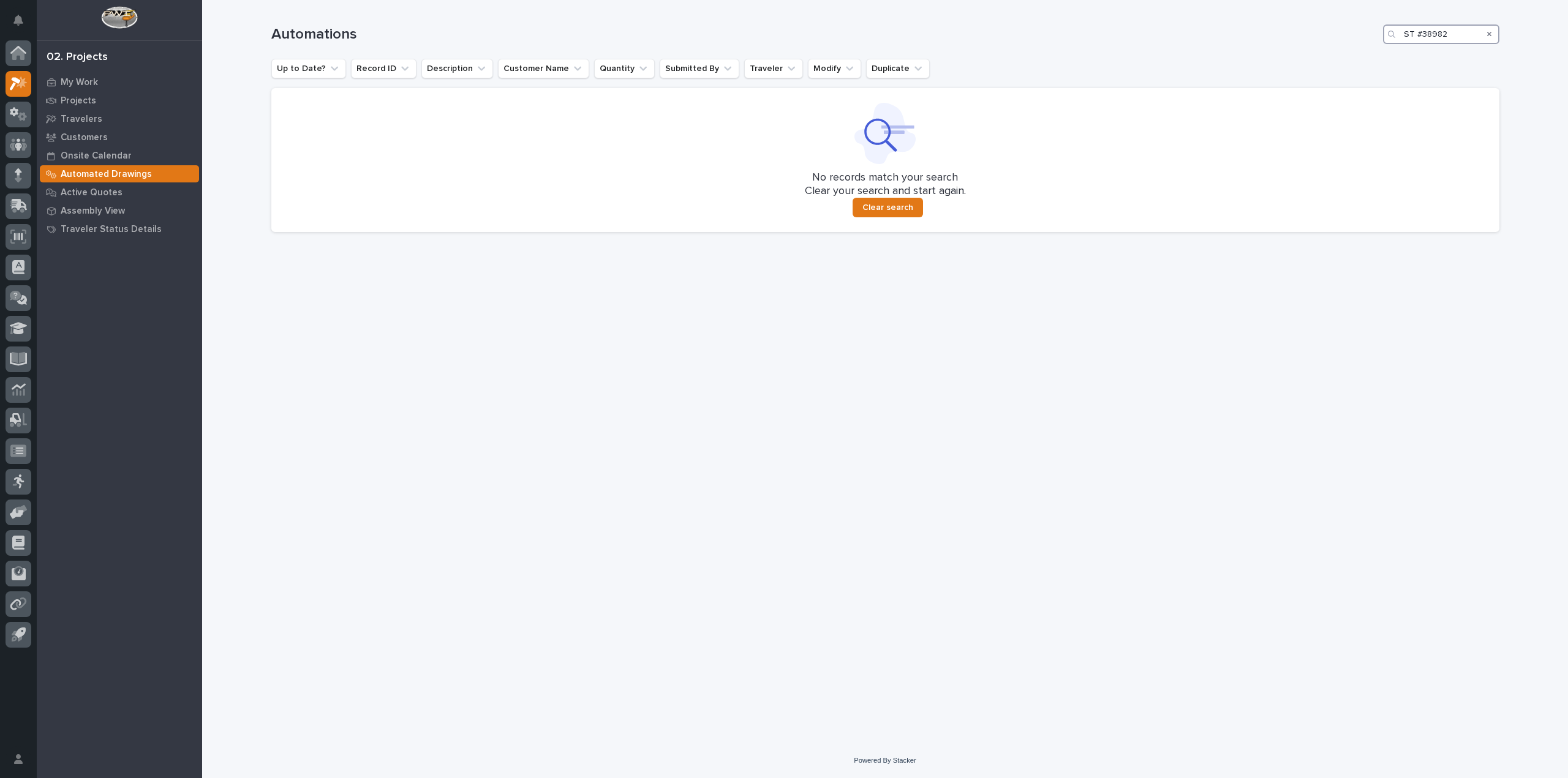
drag, startPoint x: 1419, startPoint y: 35, endPoint x: 1350, endPoint y: 33, distance: 69.0
click at [1352, 33] on div "Automations ST #38982" at bounding box center [886, 34] width 1228 height 20
click at [1437, 33] on input "38982" at bounding box center [1441, 34] width 116 height 20
type input "389"
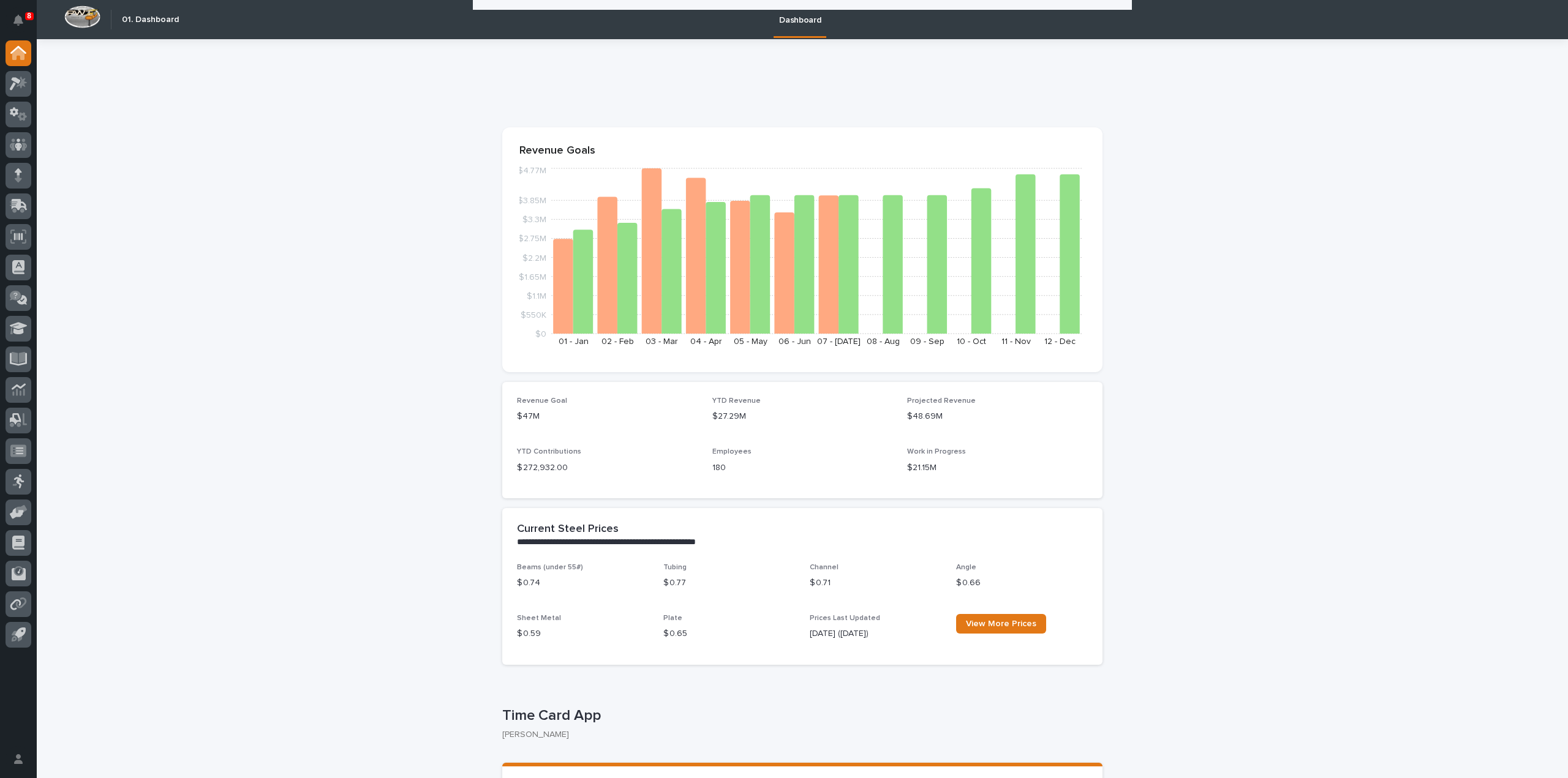
scroll to position [184, 0]
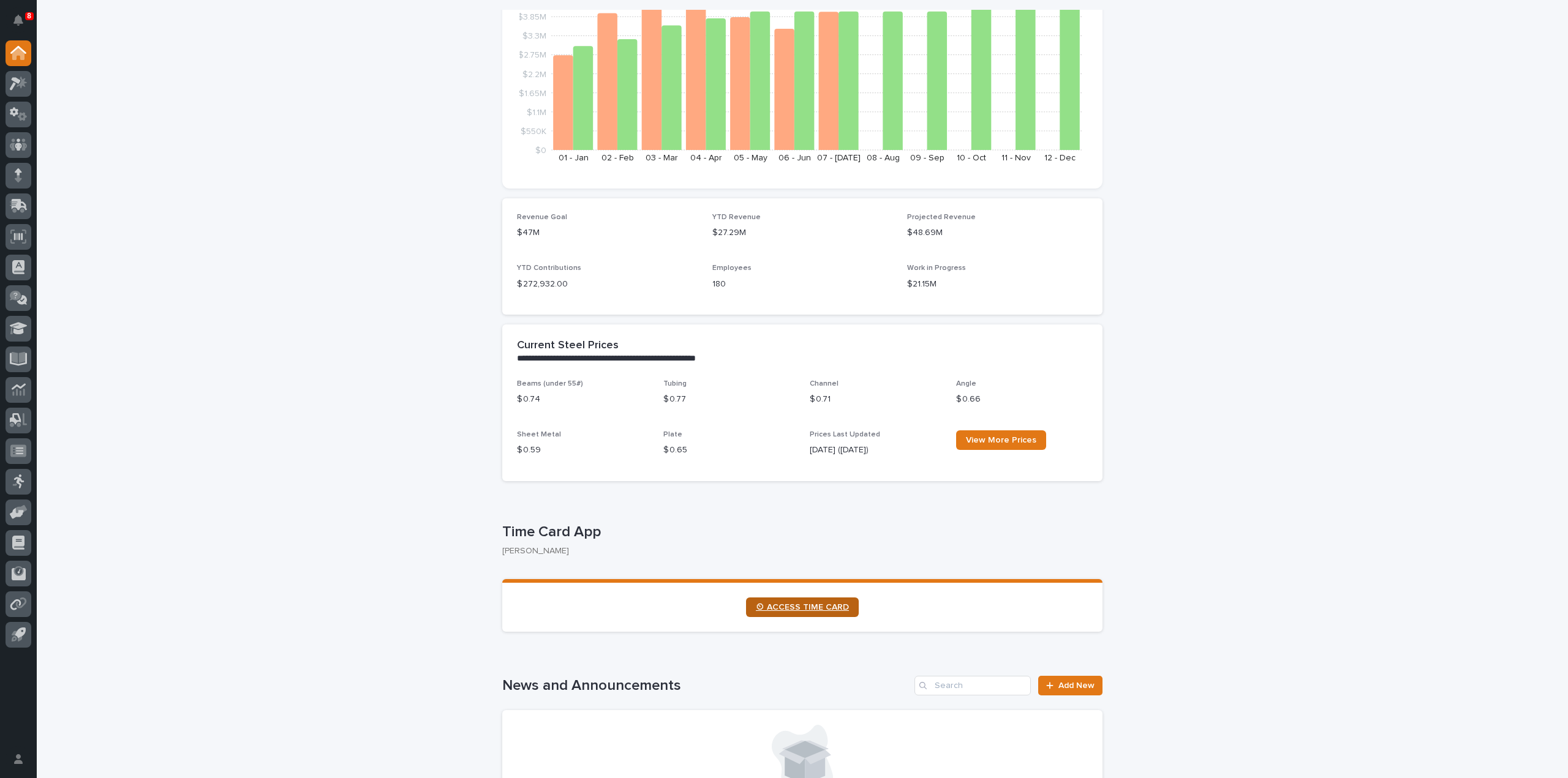
click at [798, 601] on link "⏲ ACCESS TIME CARD" at bounding box center [802, 607] width 113 height 20
